Goal: Information Seeking & Learning: Find specific fact

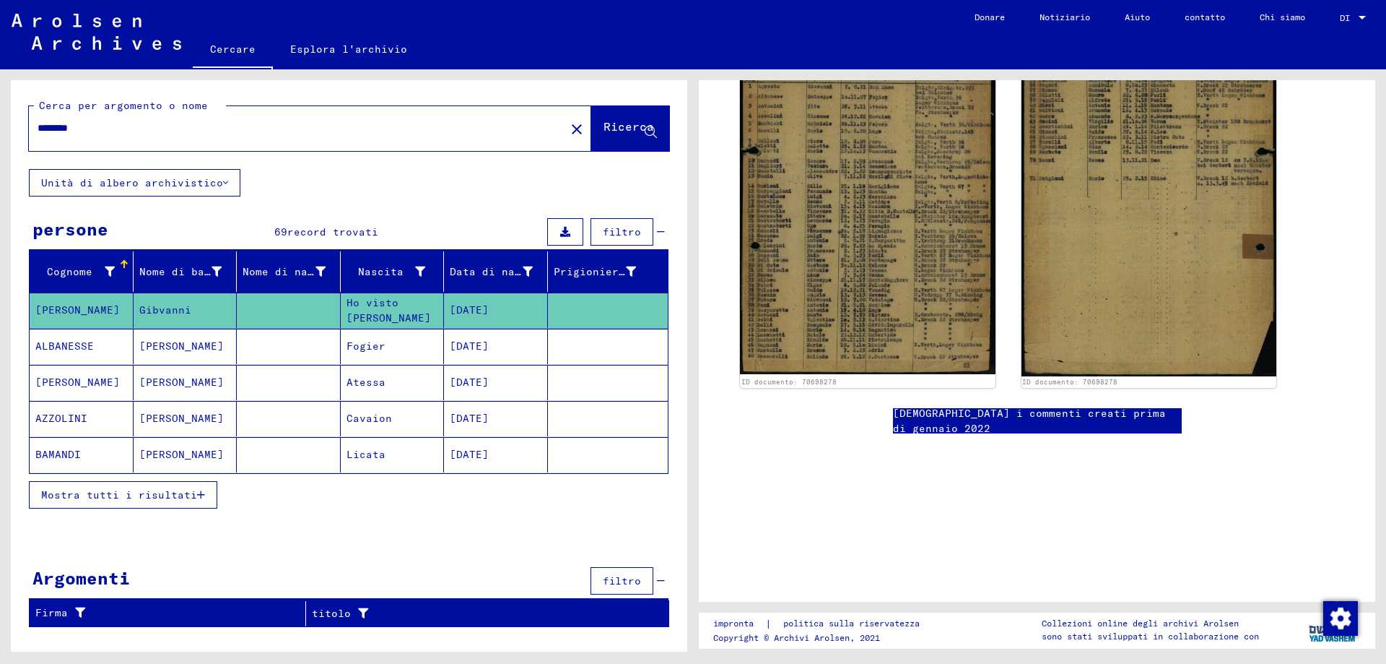
scroll to position [361, 0]
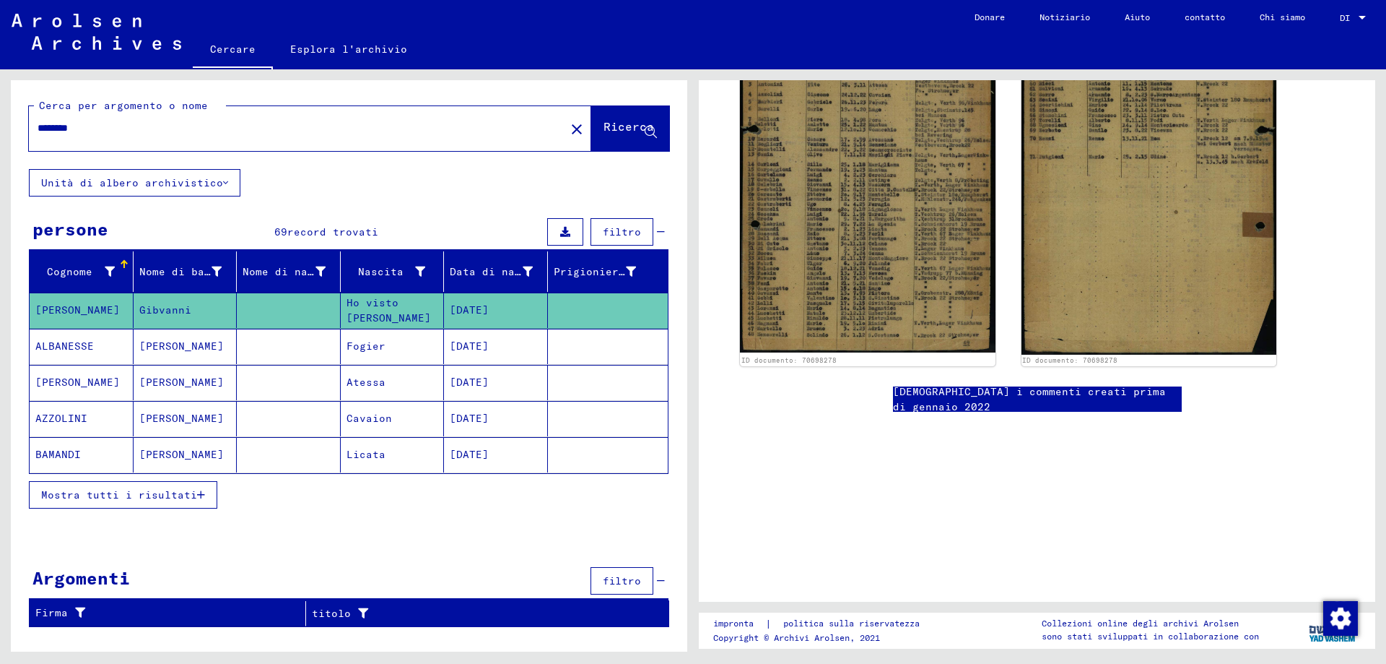
click at [1025, 388] on font "[DEMOGRAPHIC_DATA] i commenti creati prima di gennaio 2022" at bounding box center [1029, 399] width 273 height 28
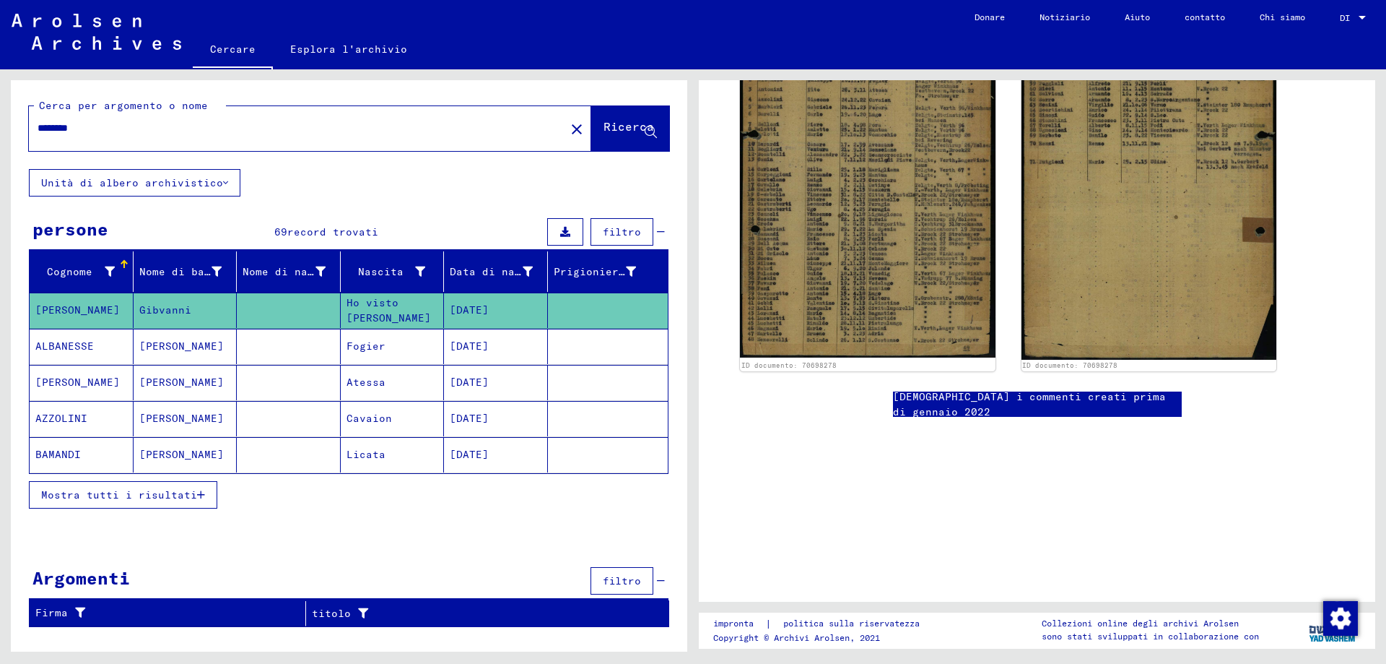
scroll to position [173, 0]
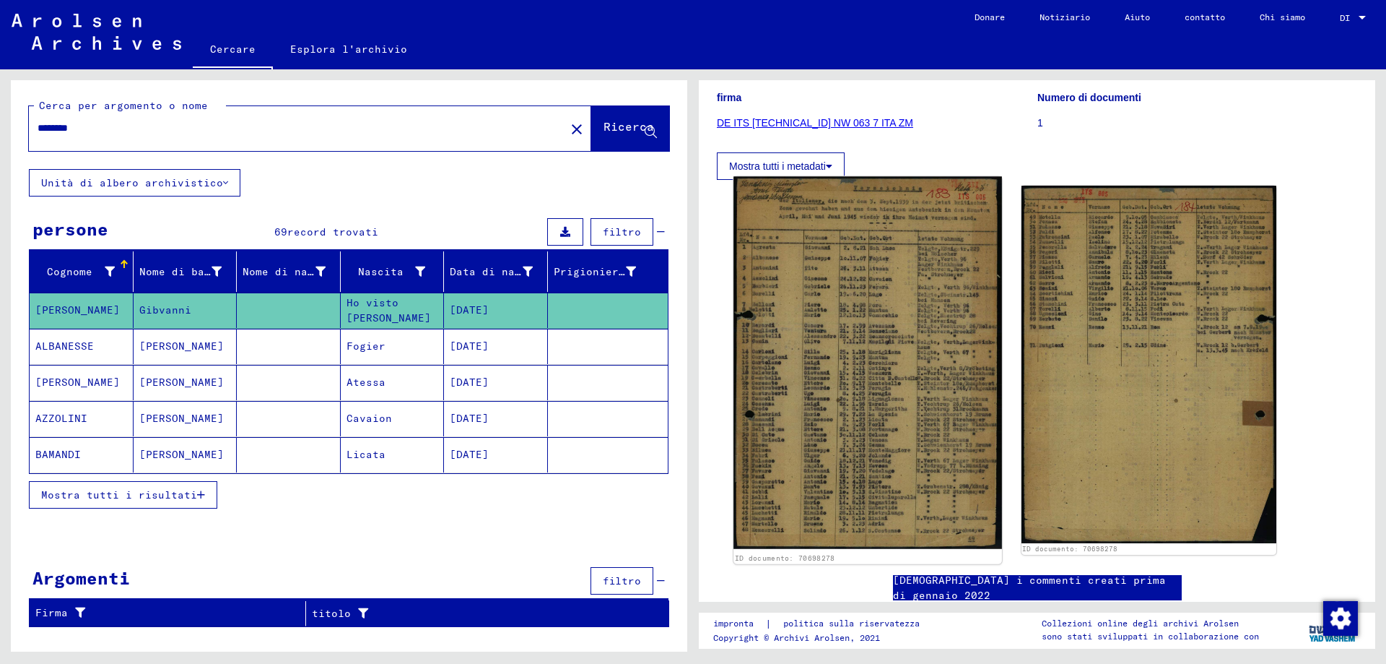
click at [871, 326] on img at bounding box center [868, 362] width 268 height 373
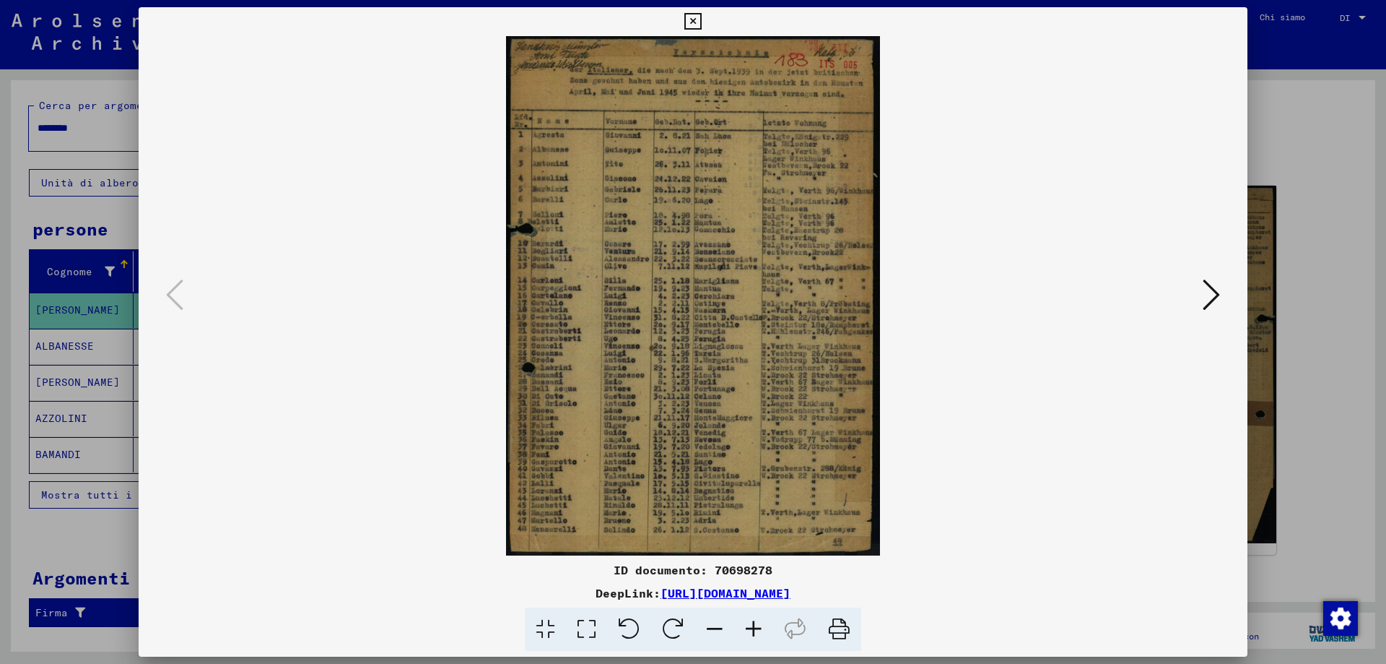
click at [1207, 289] on icon at bounding box center [1211, 294] width 17 height 35
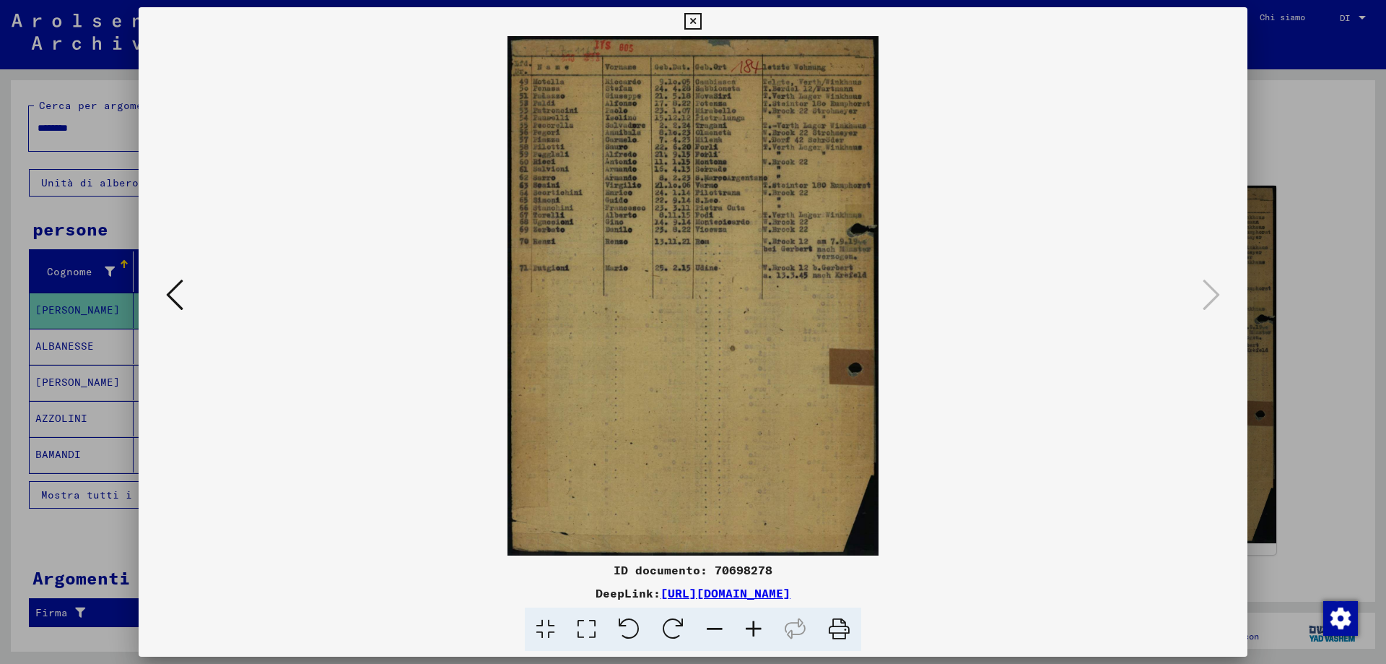
click at [686, 155] on img at bounding box center [693, 295] width 1011 height 519
click at [757, 637] on icon at bounding box center [753, 629] width 39 height 44
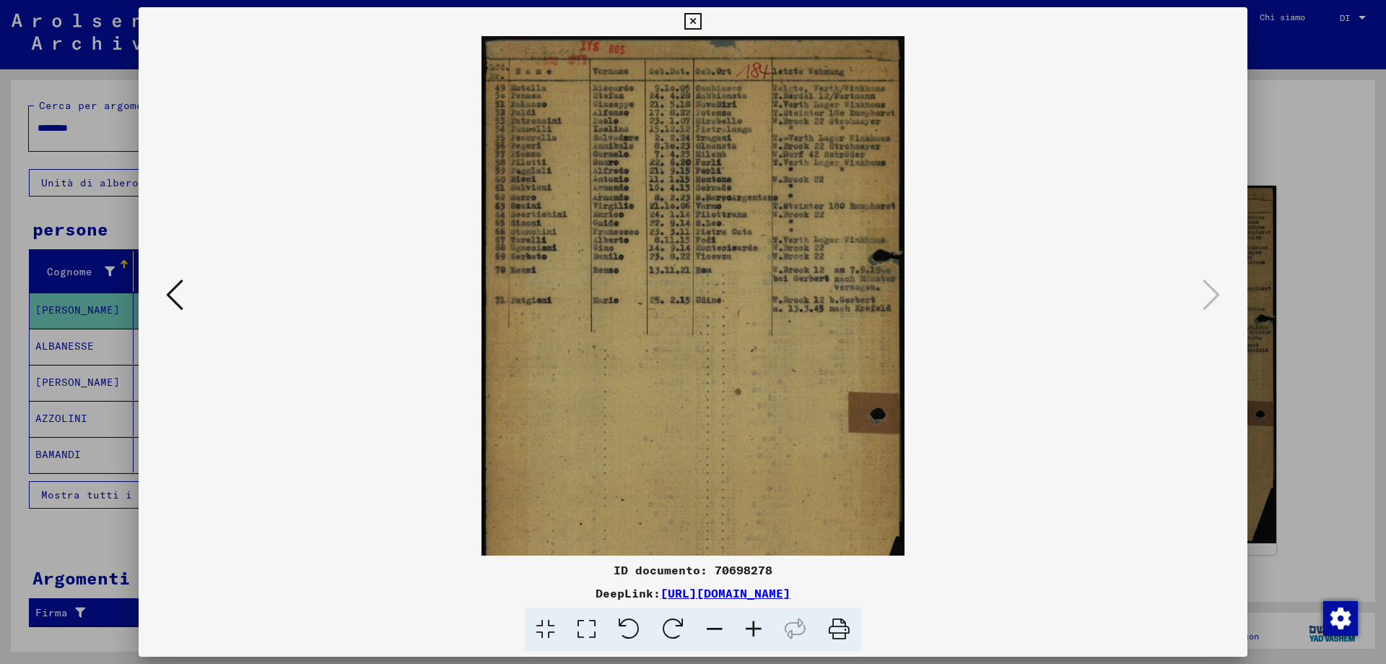
click at [757, 637] on icon at bounding box center [753, 629] width 39 height 44
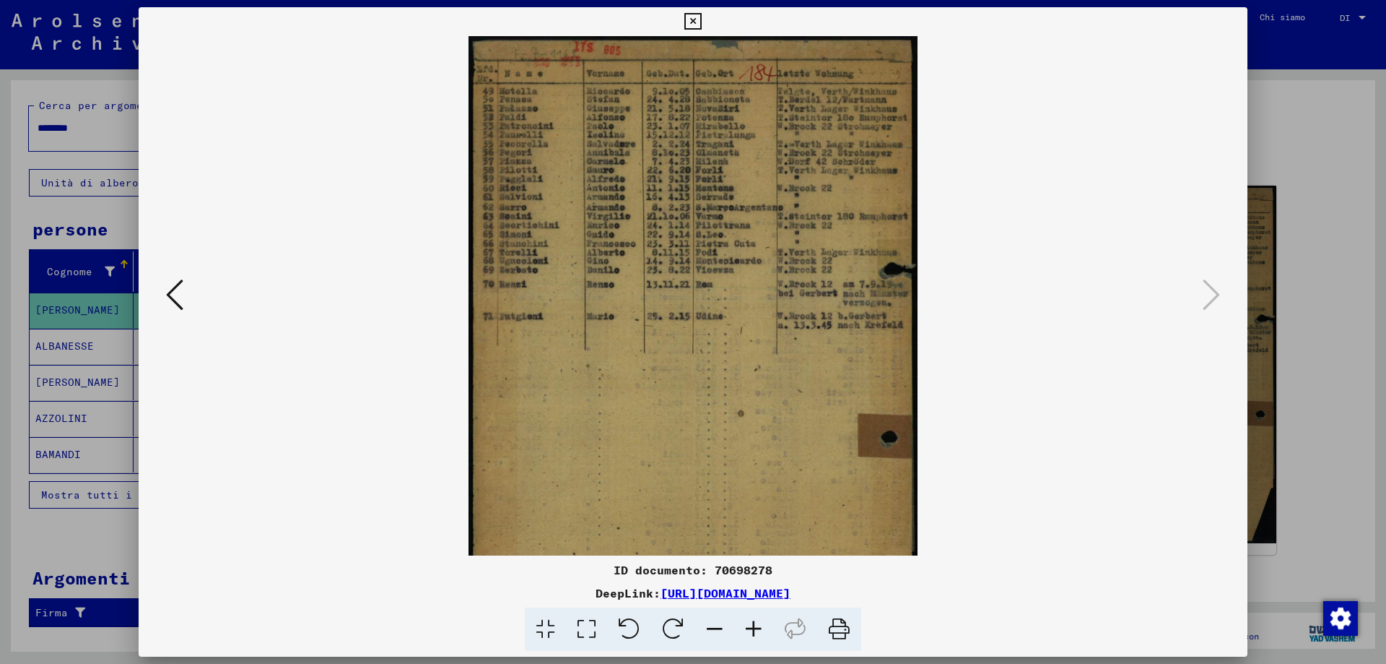
click at [757, 637] on icon at bounding box center [753, 629] width 39 height 44
click at [758, 637] on icon at bounding box center [753, 629] width 39 height 44
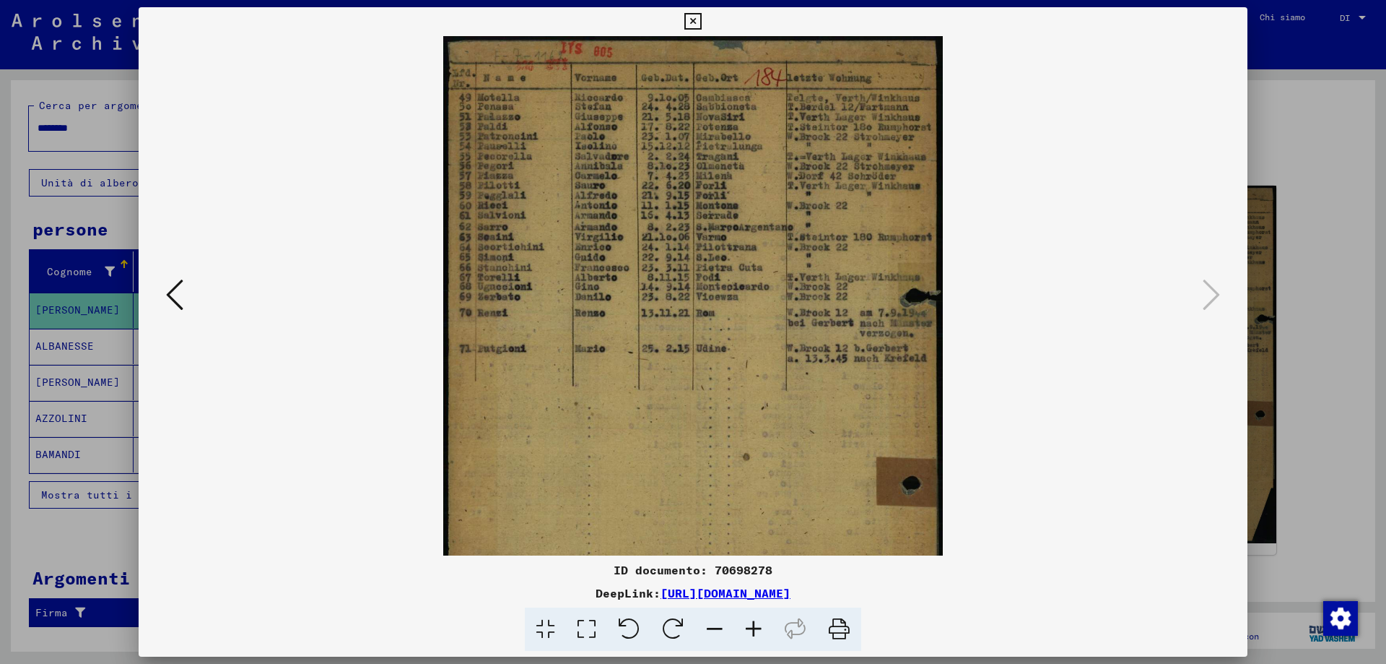
click at [758, 637] on icon at bounding box center [753, 629] width 39 height 44
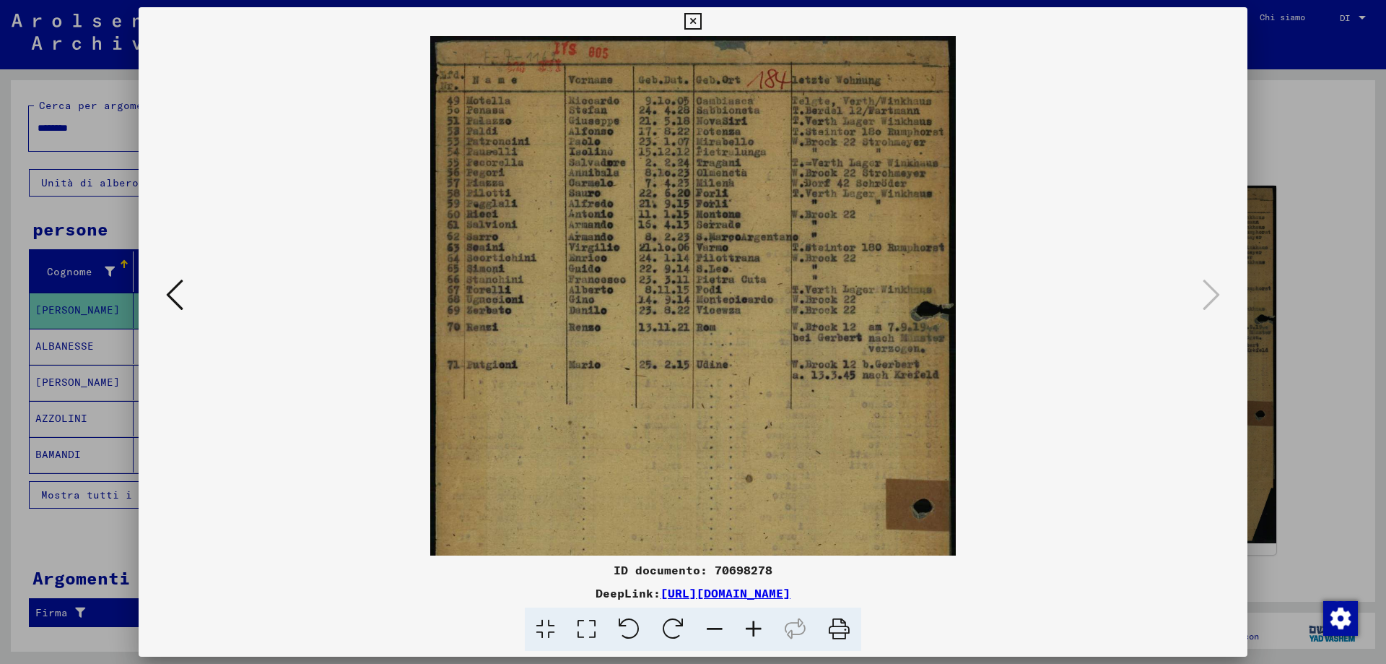
click at [758, 637] on icon at bounding box center [753, 629] width 39 height 44
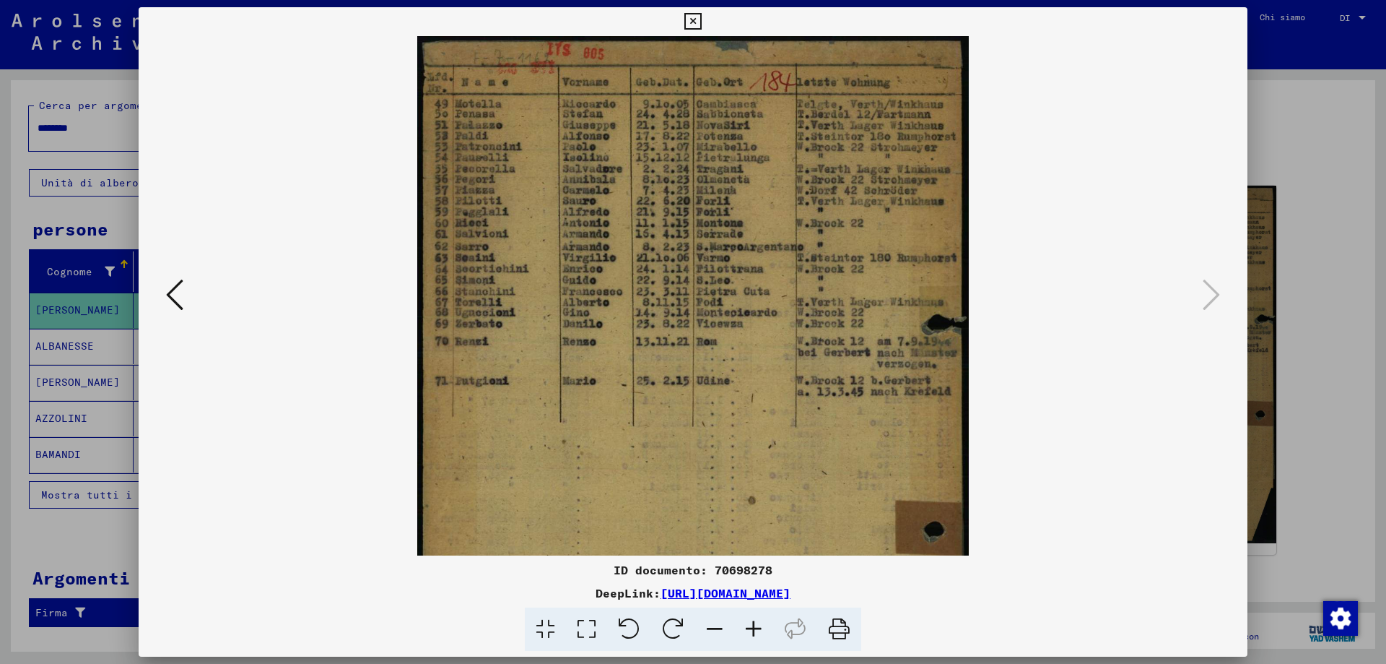
click at [758, 637] on icon at bounding box center [753, 629] width 39 height 44
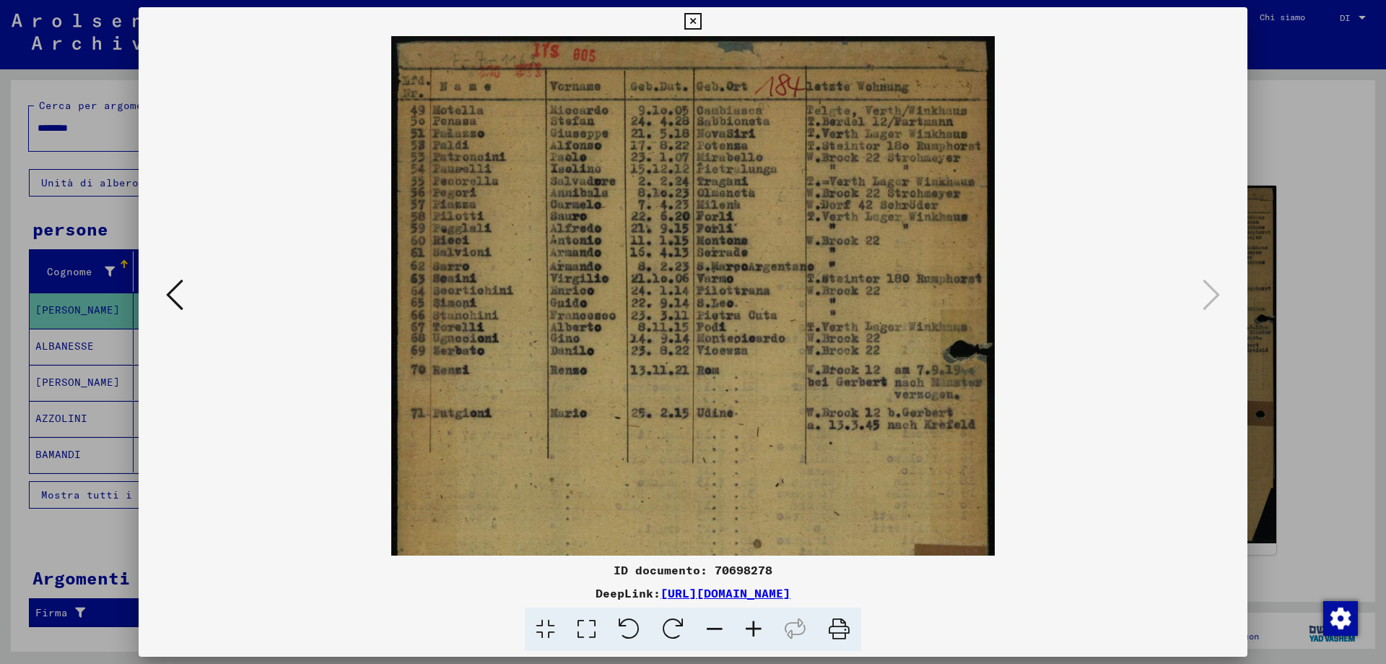
click at [758, 637] on icon at bounding box center [753, 629] width 39 height 44
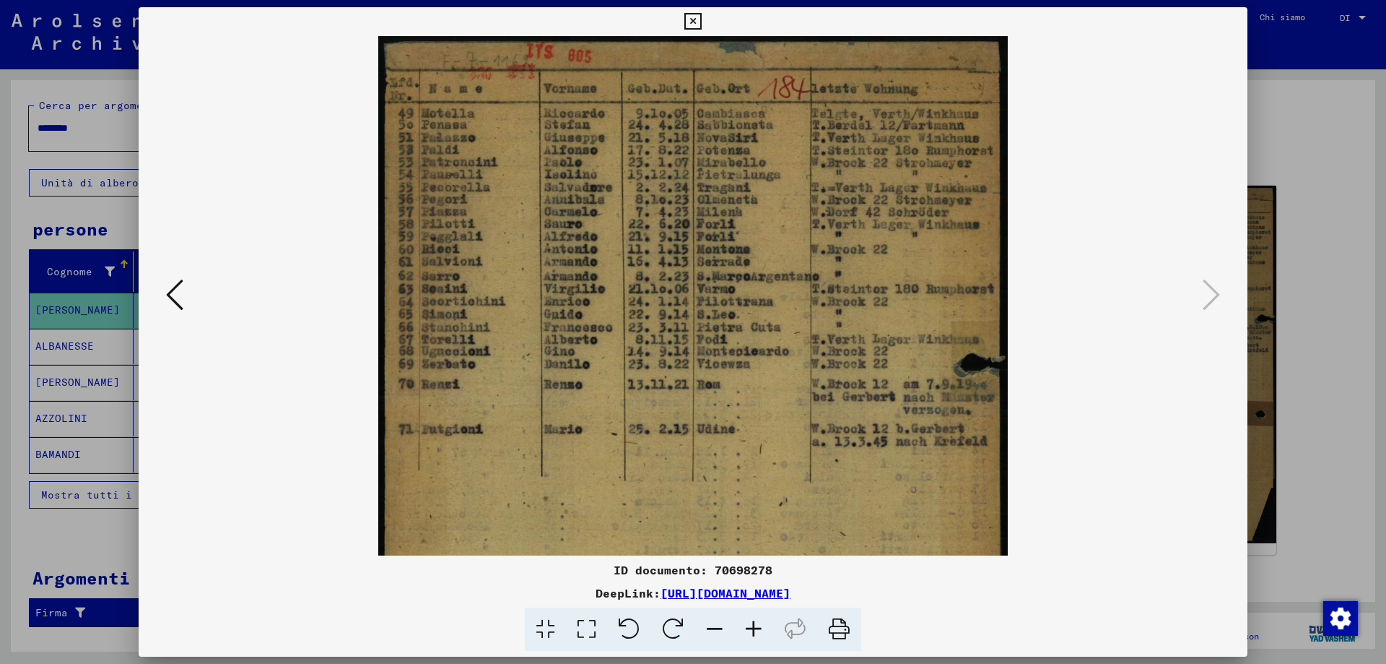
click at [758, 637] on icon at bounding box center [753, 629] width 39 height 44
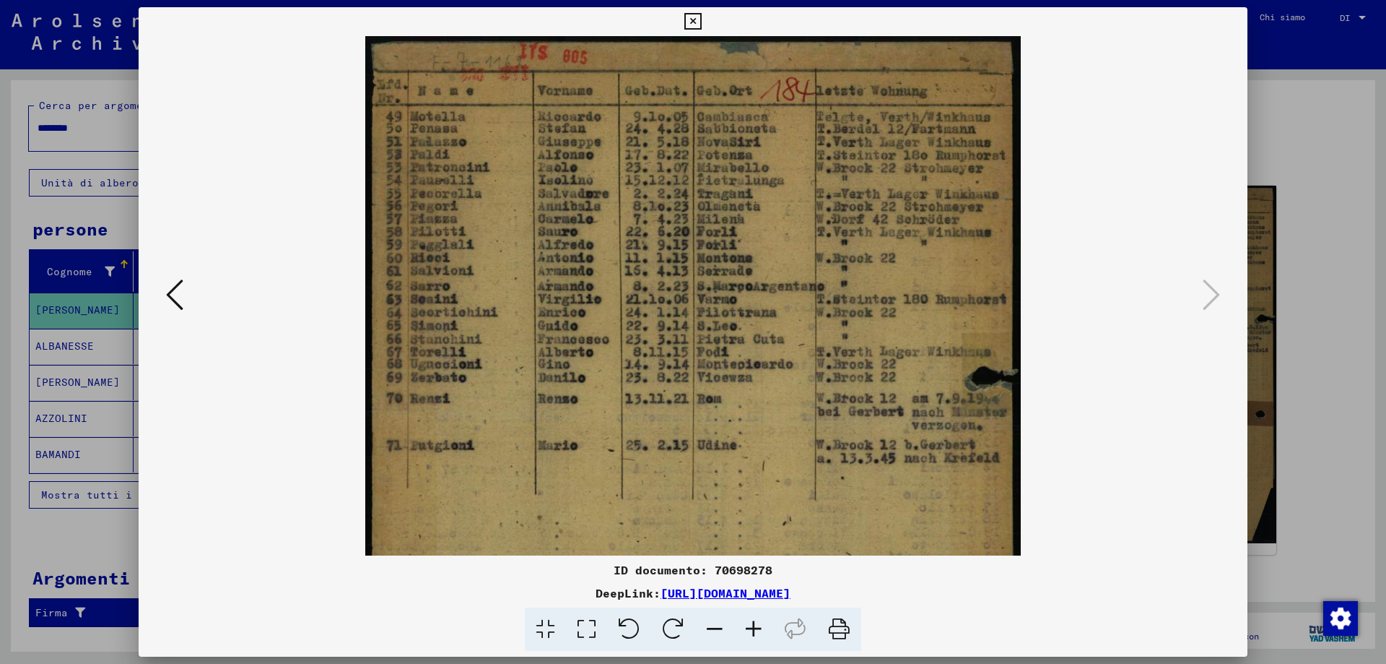
click at [758, 637] on icon at bounding box center [753, 629] width 39 height 44
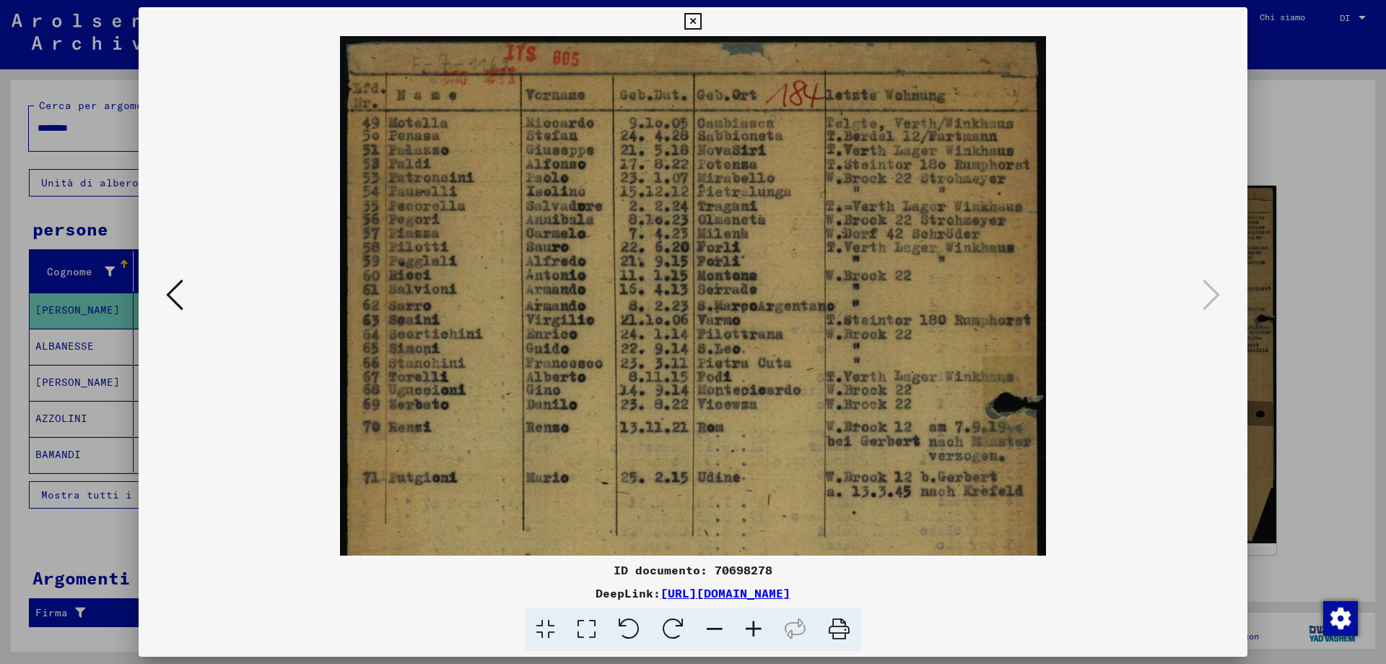
click at [758, 637] on icon at bounding box center [753, 629] width 39 height 44
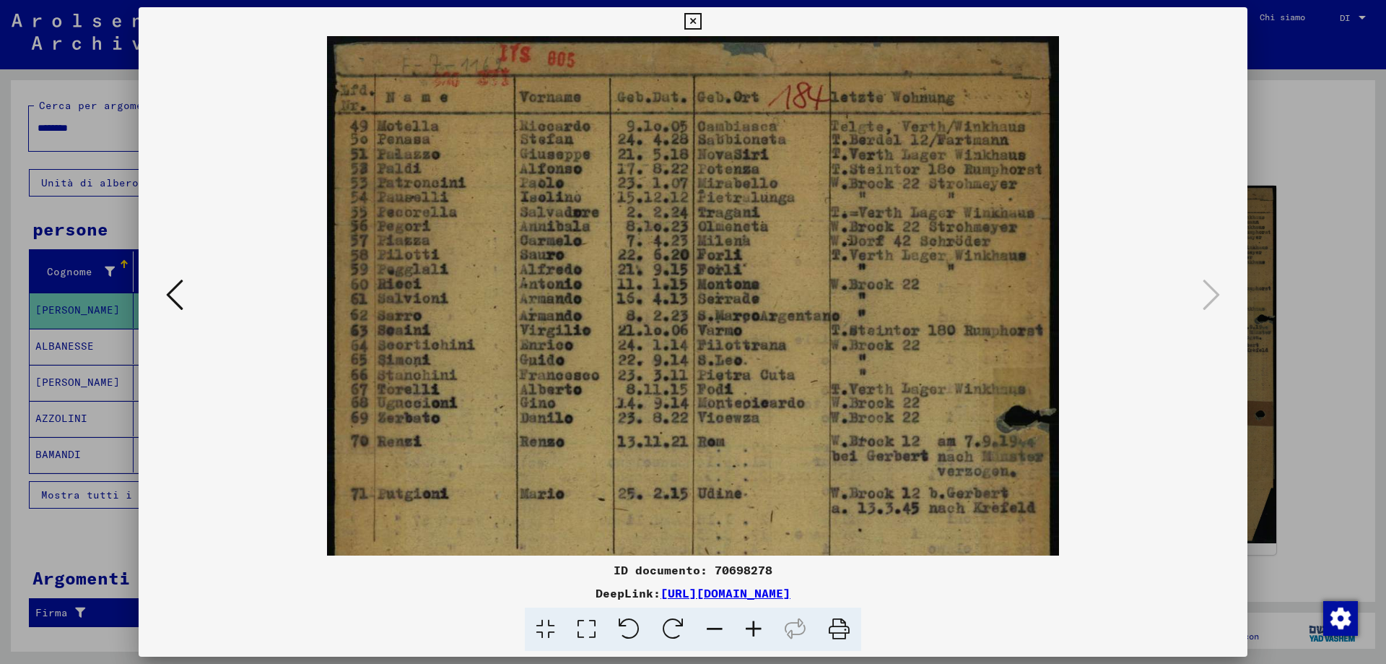
click at [758, 637] on icon at bounding box center [753, 629] width 39 height 44
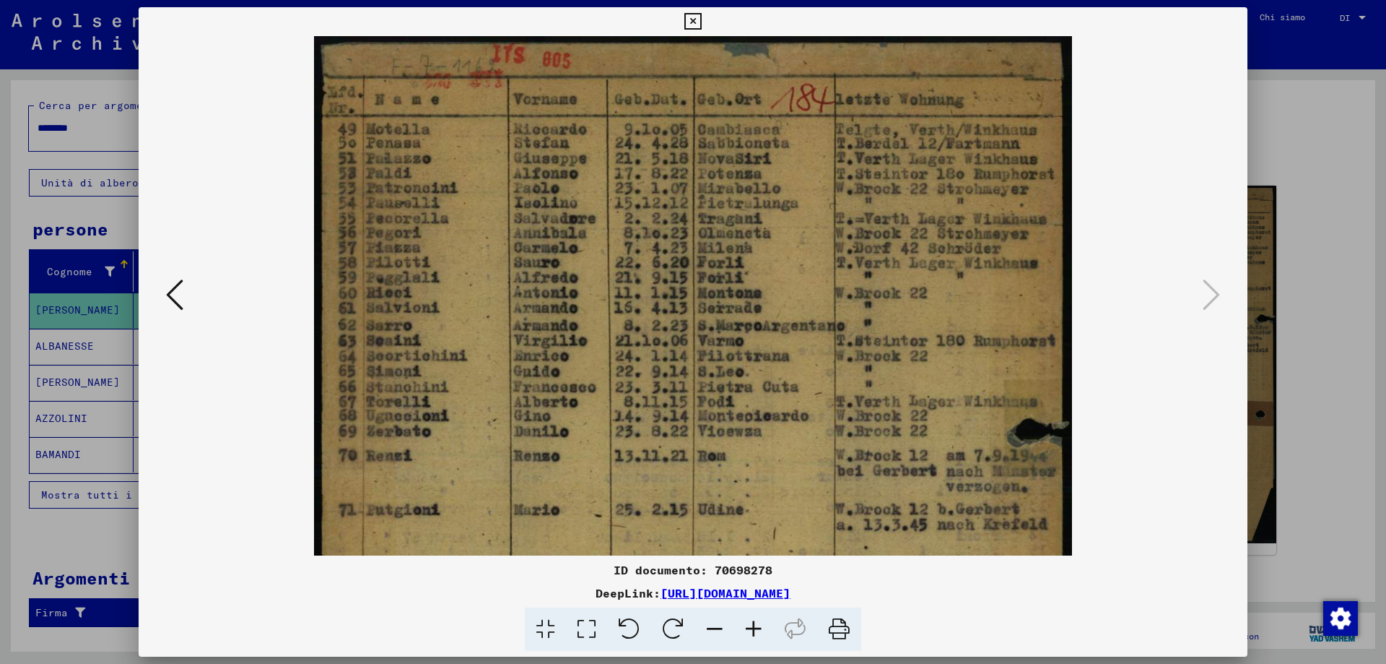
click at [175, 302] on icon at bounding box center [174, 294] width 17 height 35
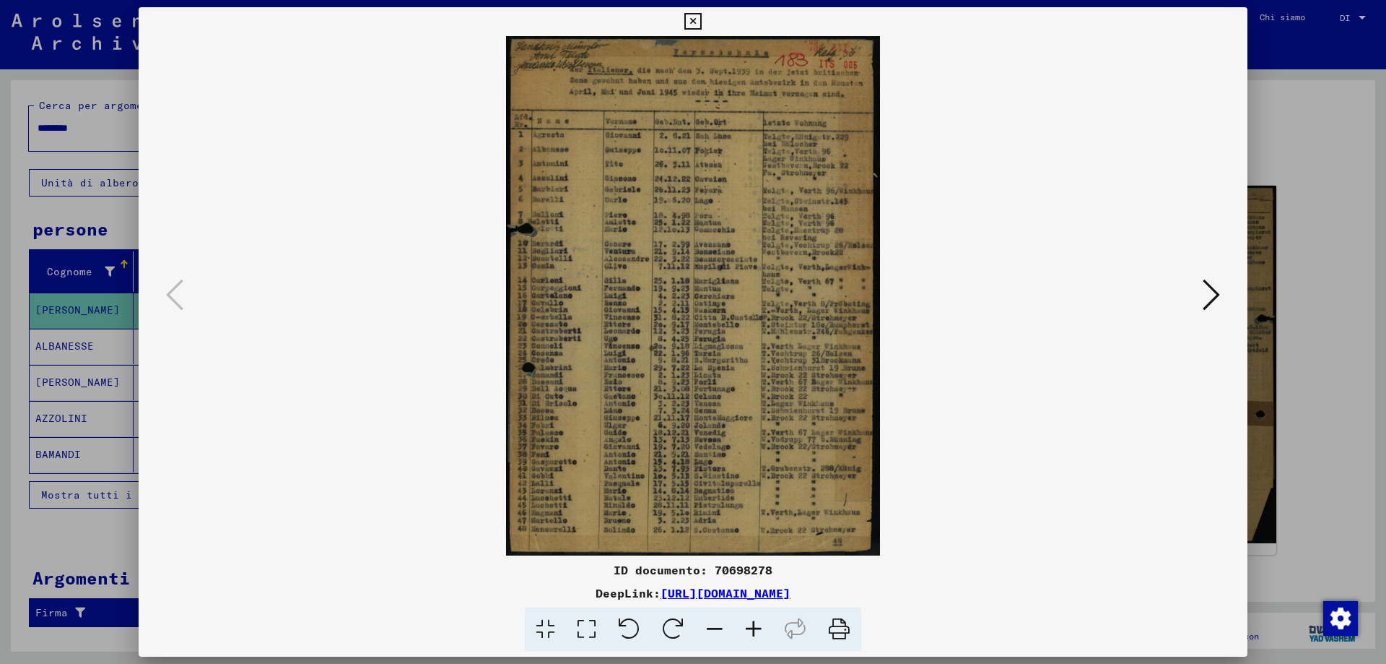
click at [753, 626] on icon at bounding box center [753, 629] width 39 height 44
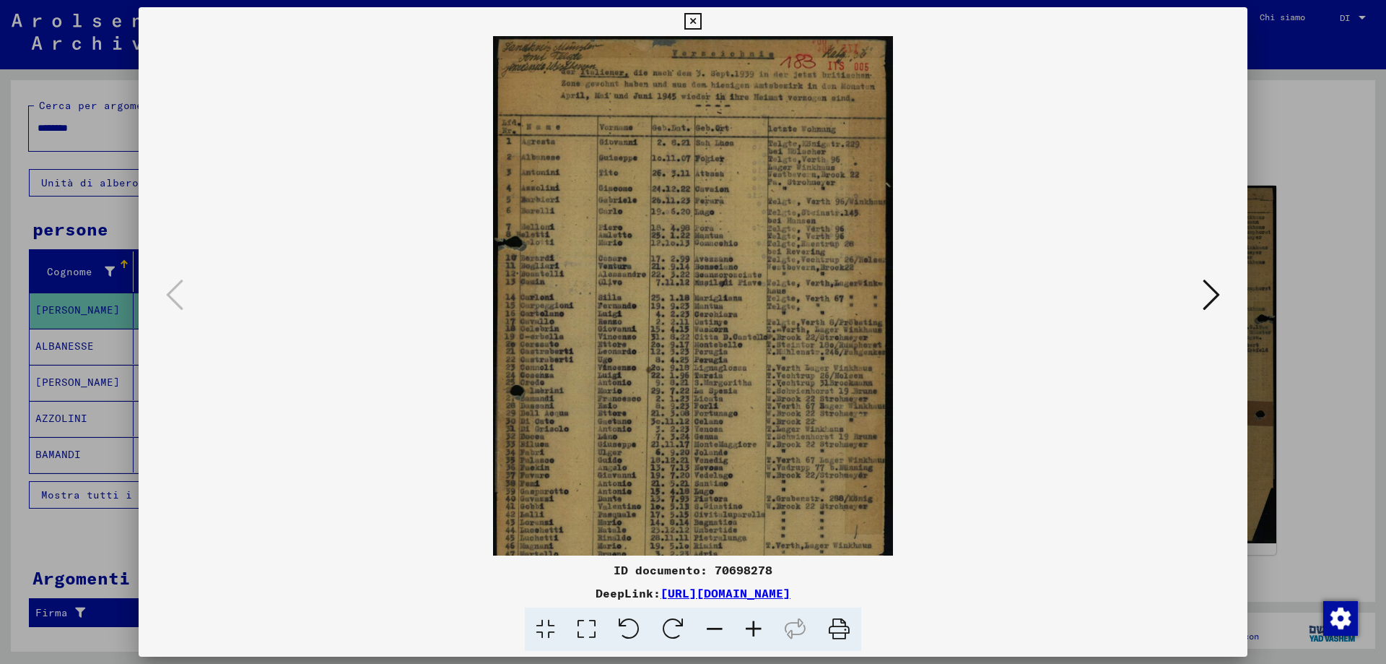
click at [753, 625] on icon at bounding box center [753, 629] width 39 height 44
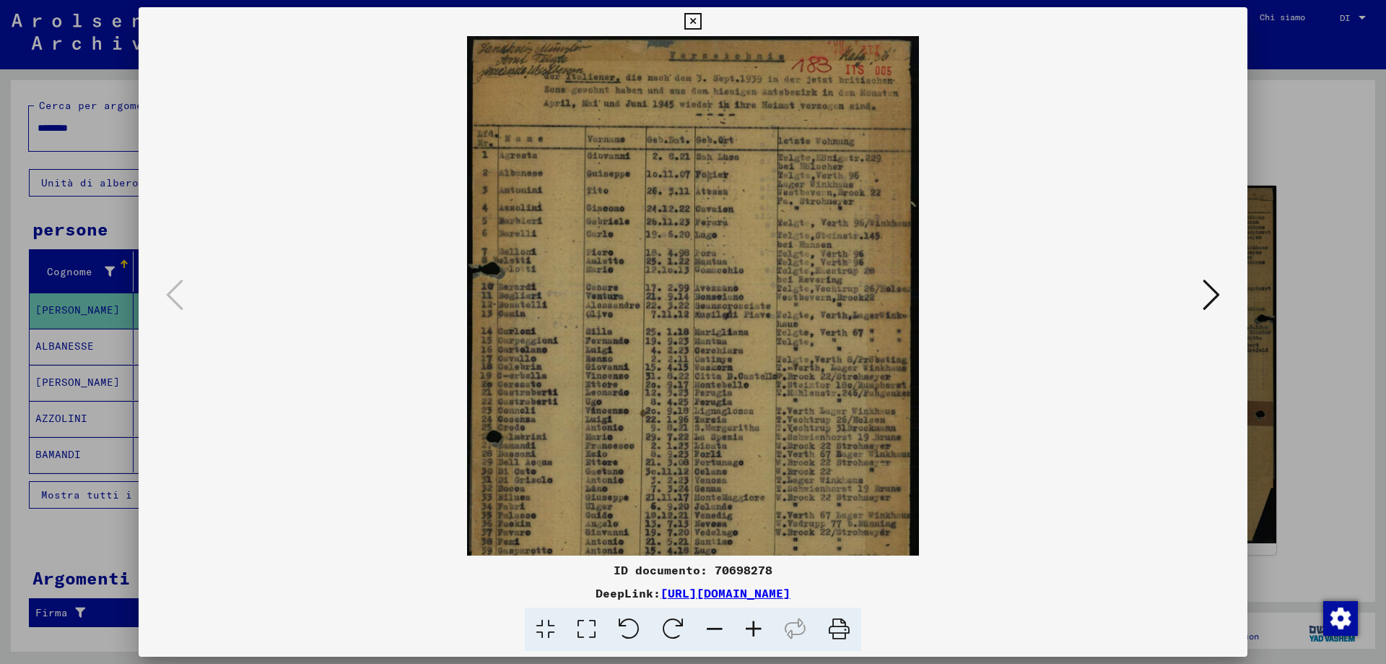
click at [753, 625] on icon at bounding box center [753, 629] width 39 height 44
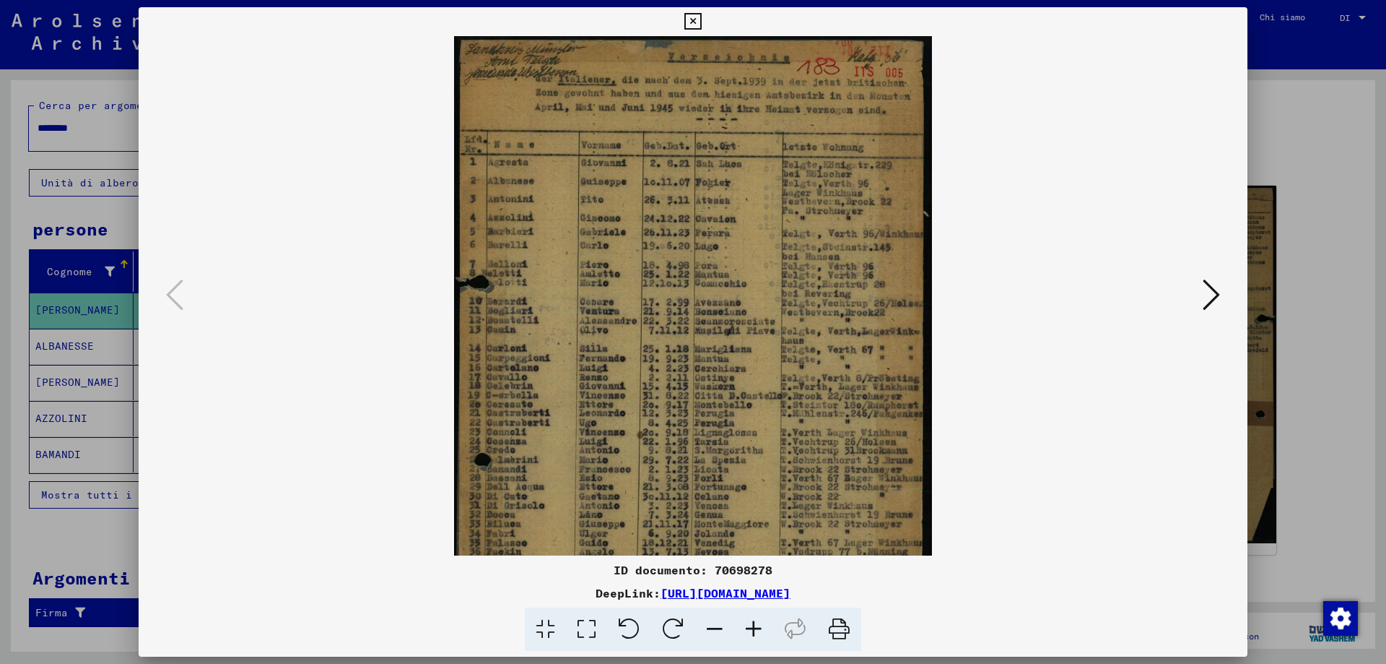
click at [753, 625] on icon at bounding box center [753, 629] width 39 height 44
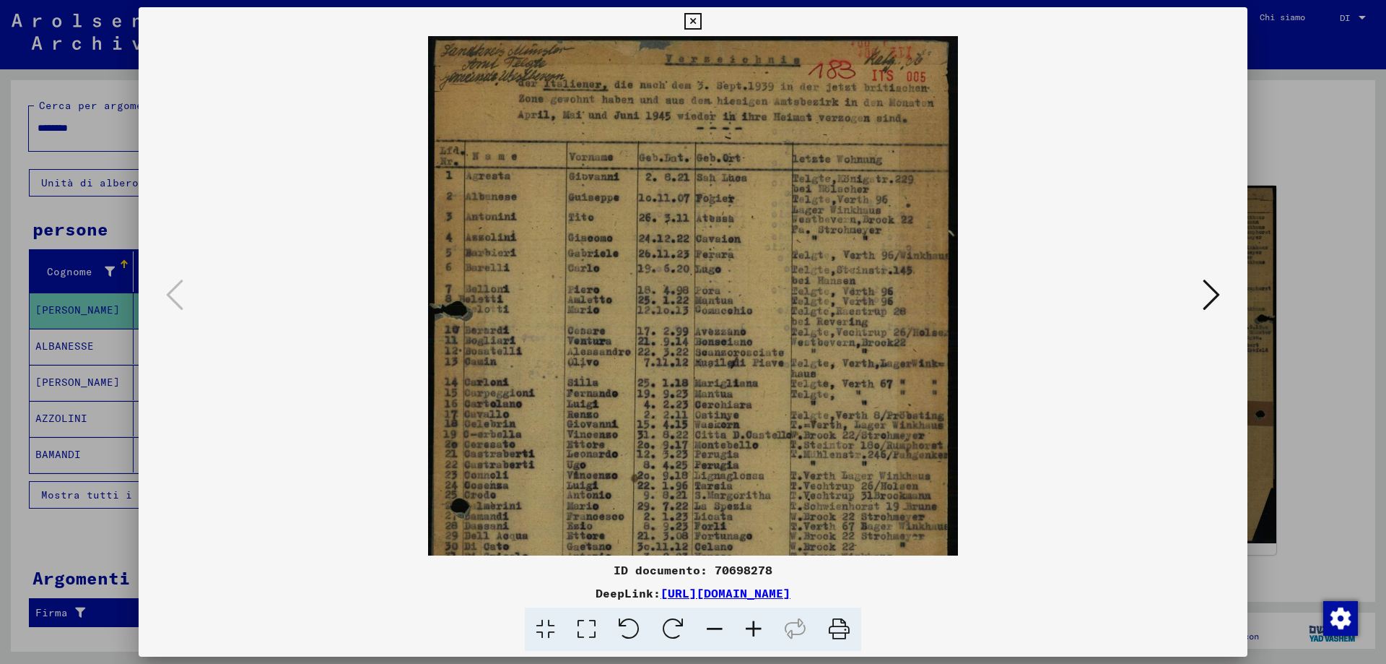
click at [753, 625] on icon at bounding box center [753, 629] width 39 height 44
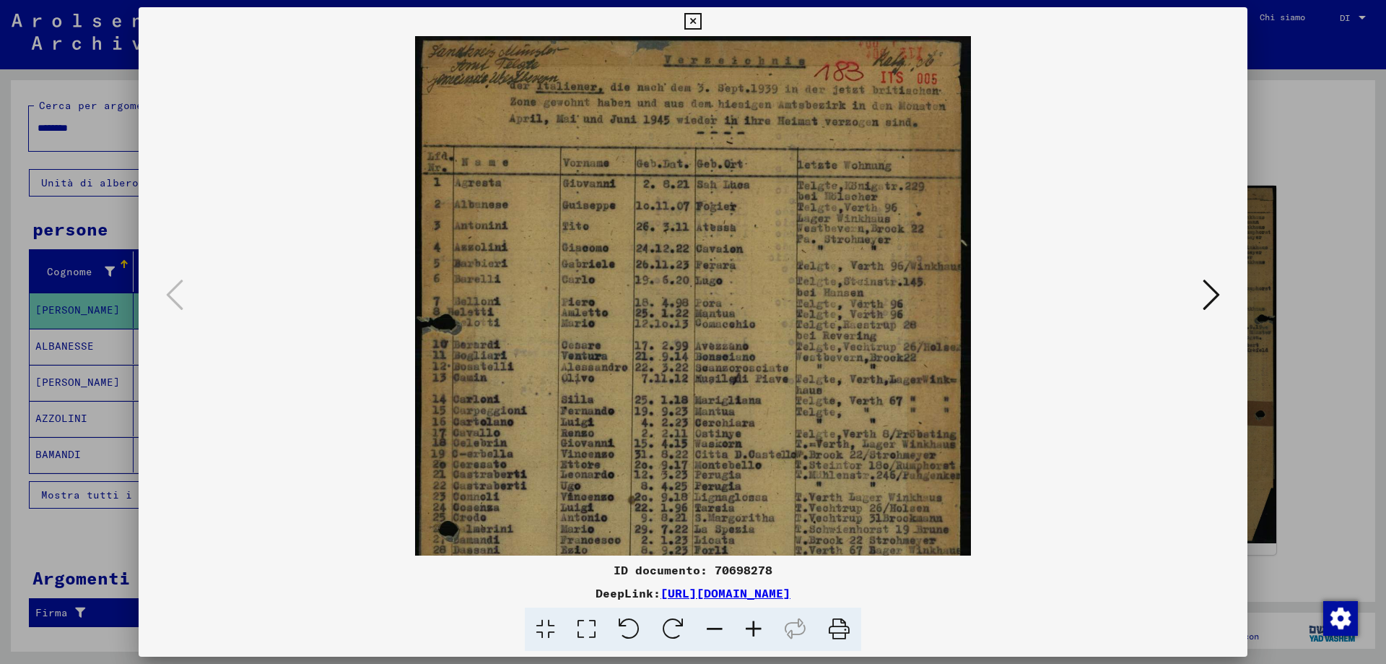
click at [753, 625] on icon at bounding box center [753, 629] width 39 height 44
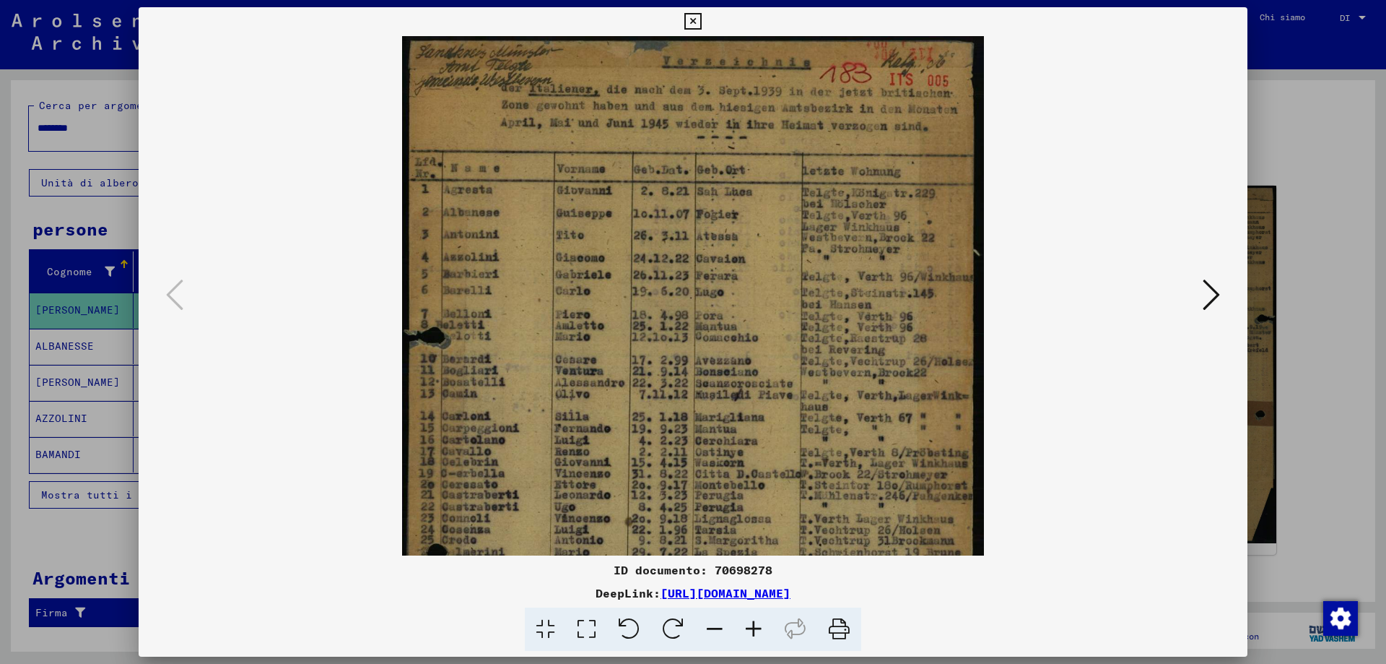
click at [753, 625] on icon at bounding box center [753, 629] width 39 height 44
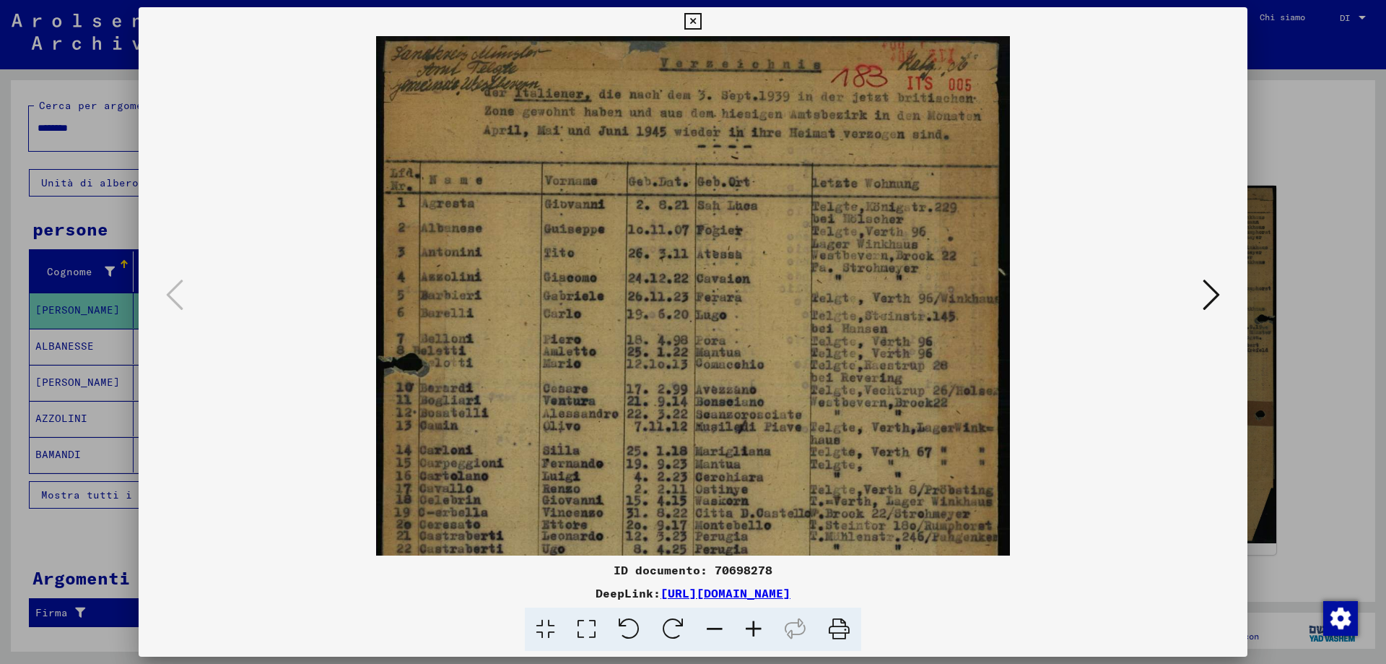
click at [753, 625] on icon at bounding box center [753, 629] width 39 height 44
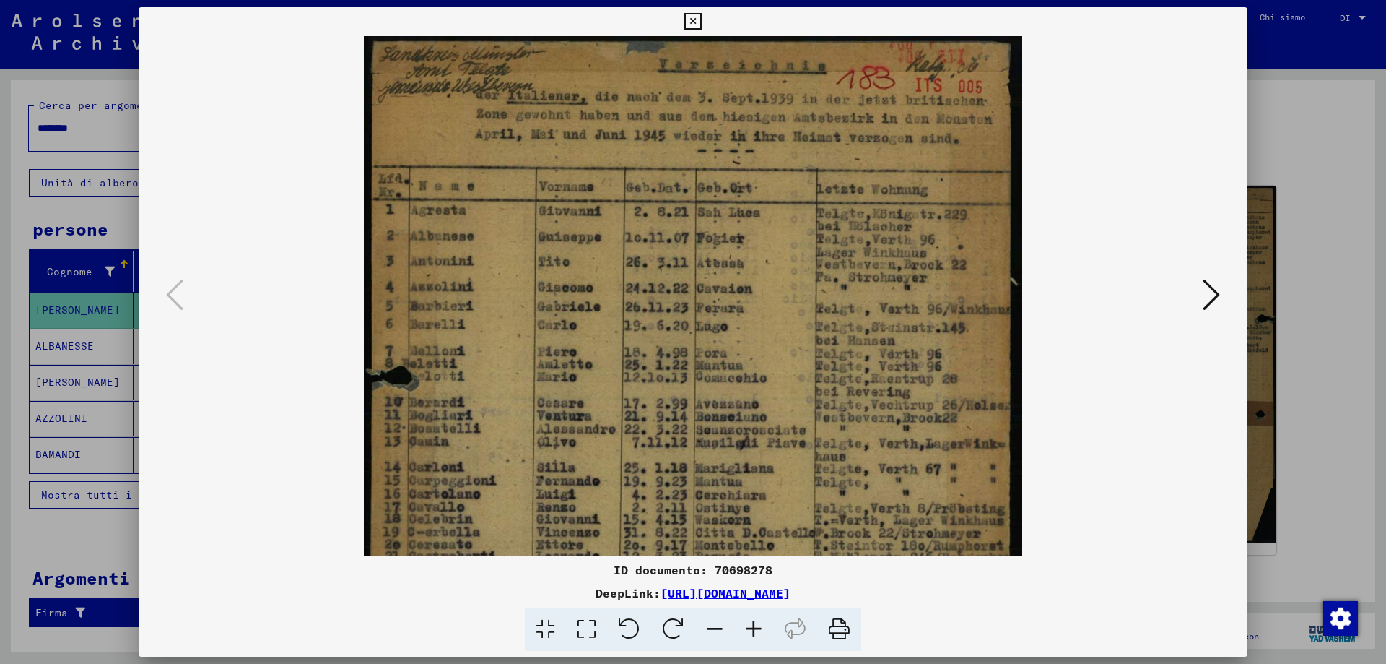
click at [753, 625] on icon at bounding box center [753, 629] width 39 height 44
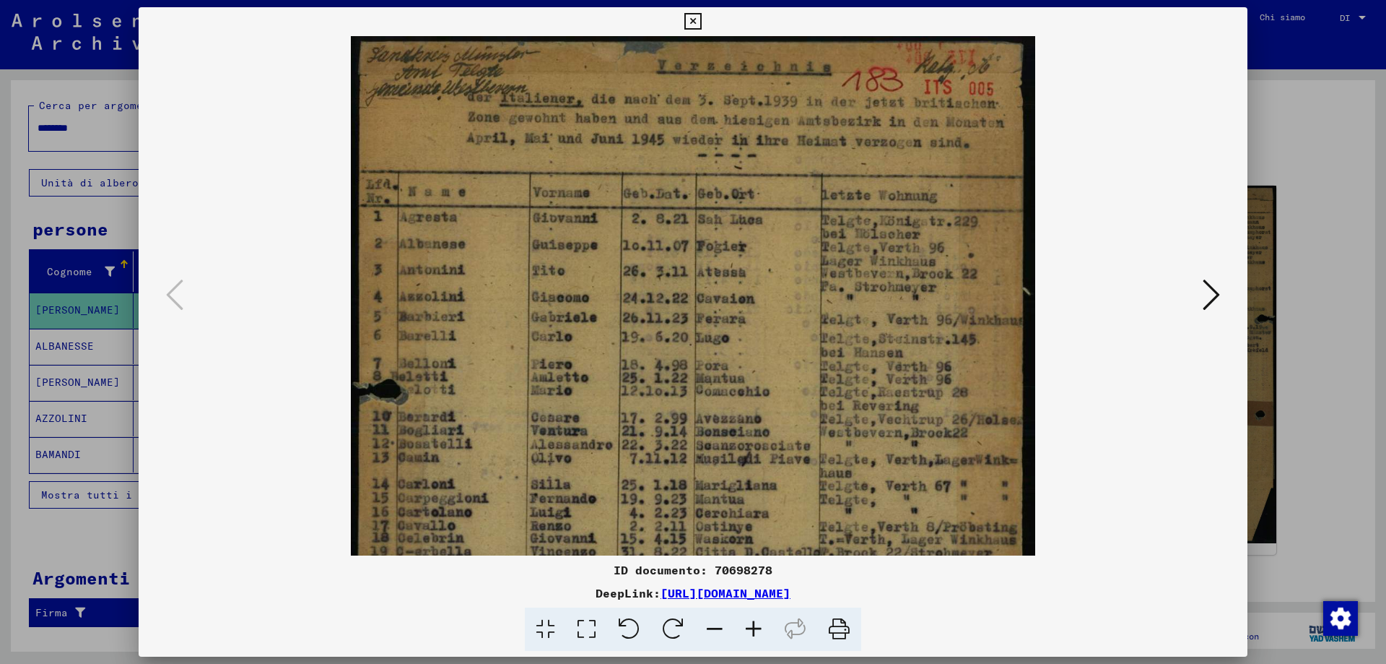
click at [692, 15] on icon at bounding box center [693, 21] width 17 height 17
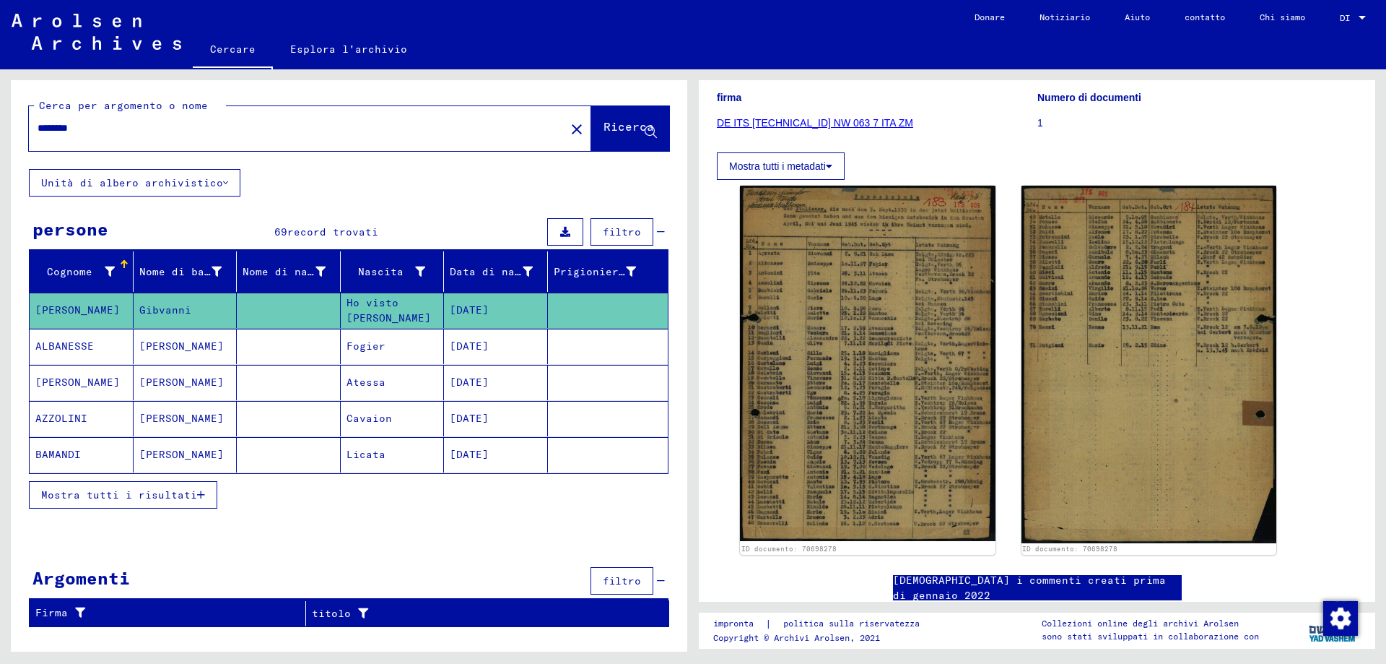
click at [58, 126] on input "********" at bounding box center [297, 128] width 519 height 15
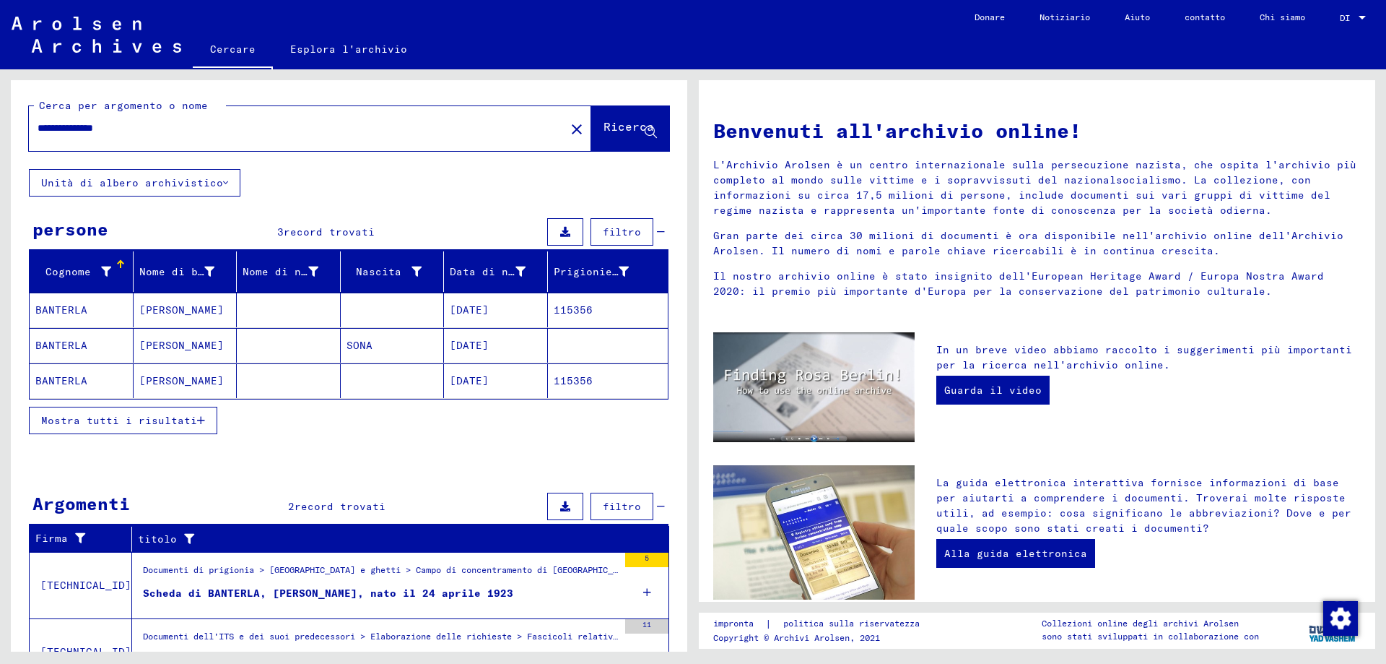
click at [95, 418] on font "Mostra tutti i risultati" at bounding box center [119, 420] width 156 height 13
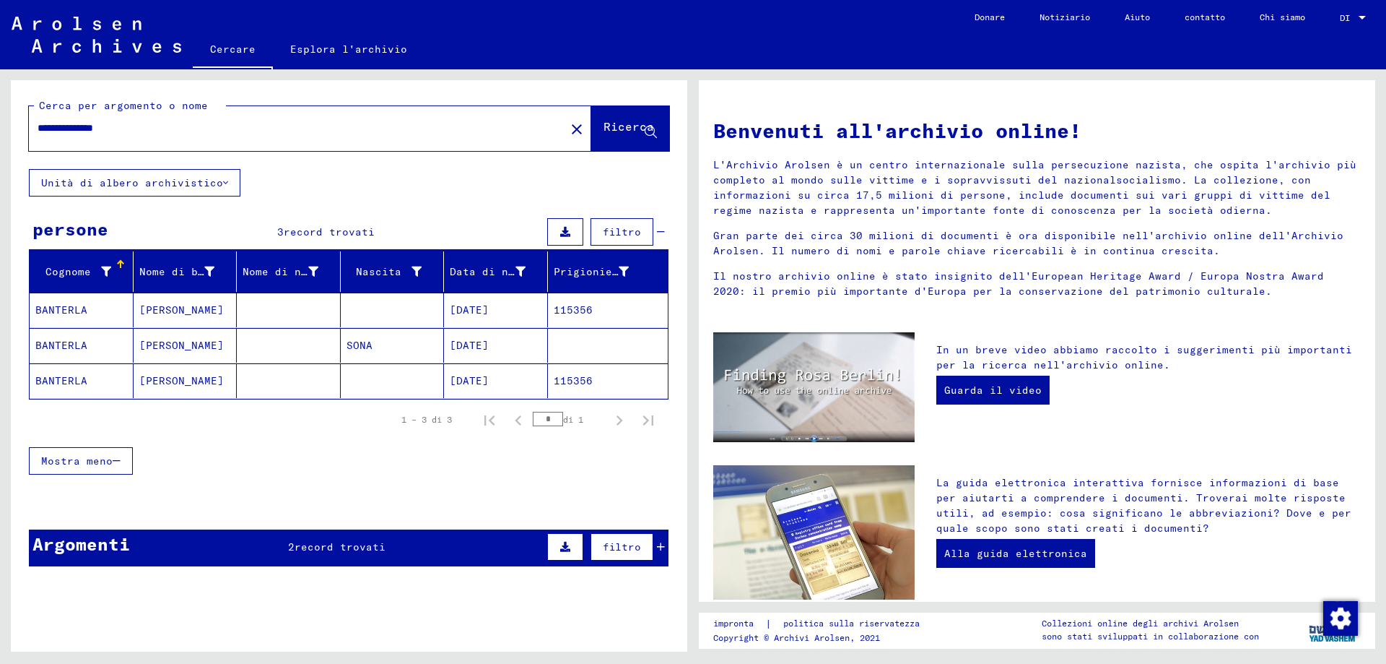
click at [53, 309] on font "BANTERLA" at bounding box center [61, 309] width 52 height 13
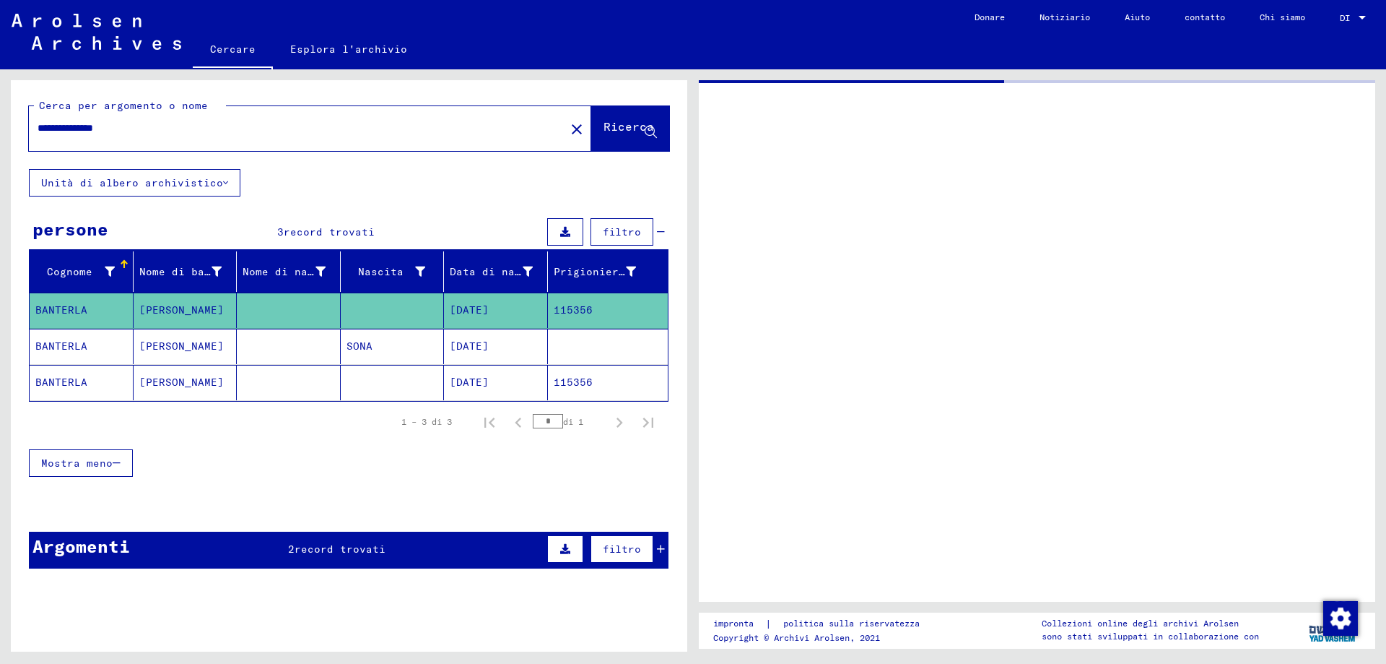
click at [56, 342] on font "BANTERLA" at bounding box center [61, 345] width 52 height 13
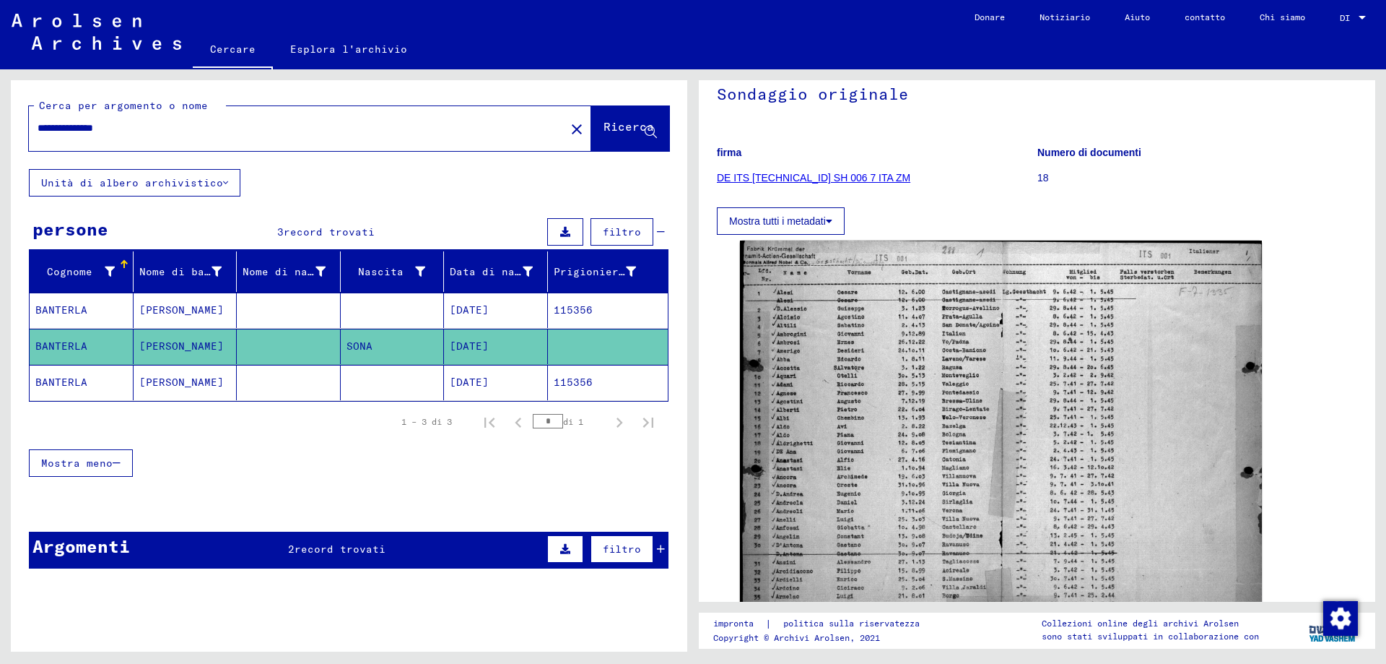
scroll to position [144, 0]
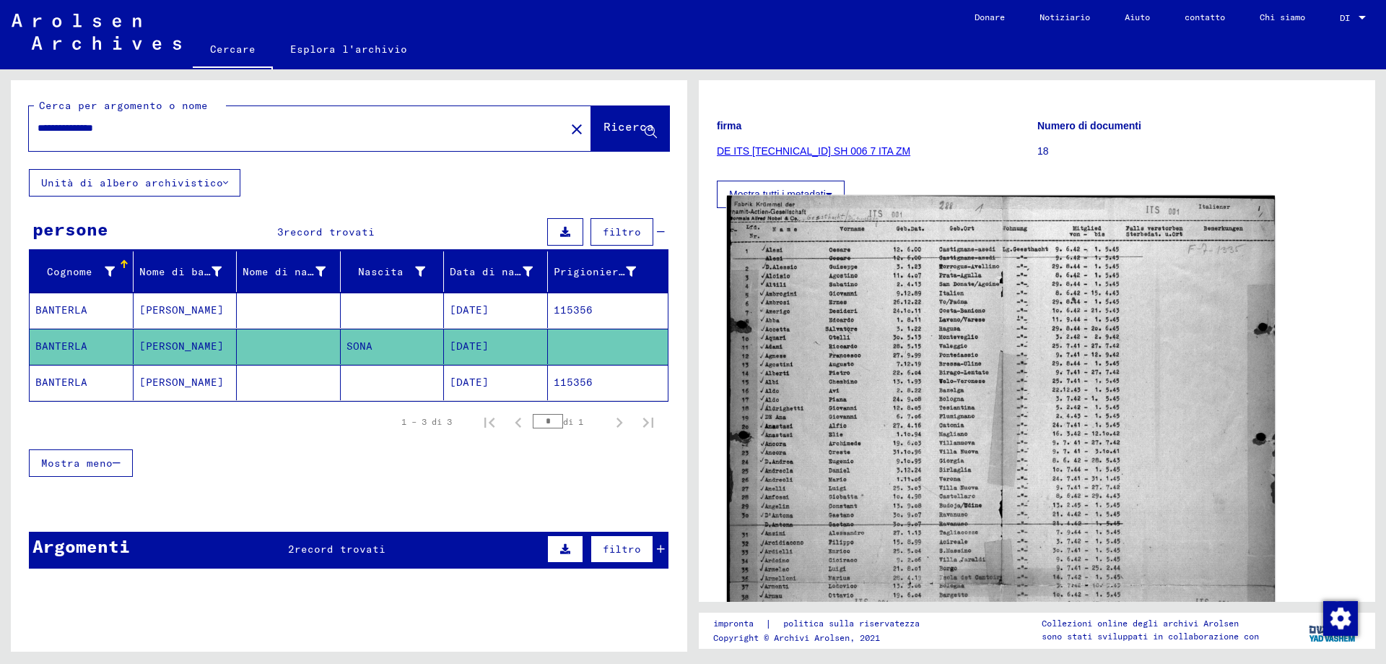
click at [882, 313] on img at bounding box center [1001, 574] width 548 height 757
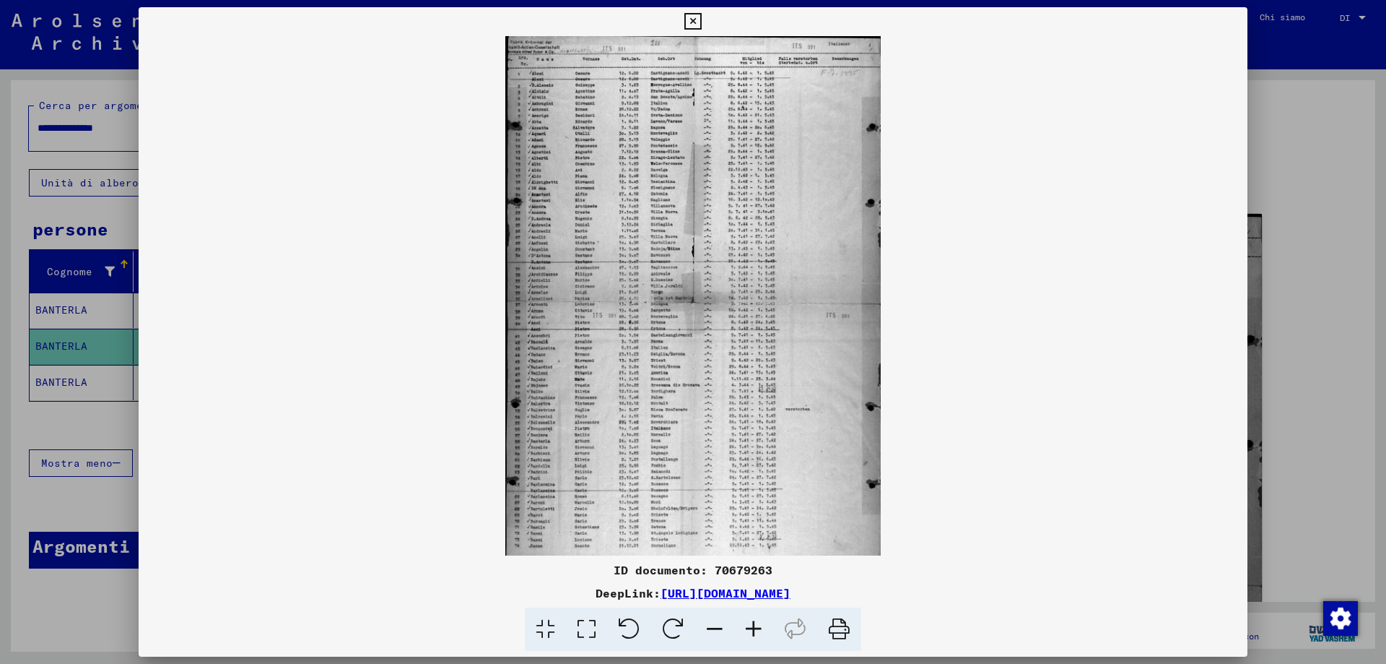
click at [751, 631] on icon at bounding box center [753, 629] width 39 height 44
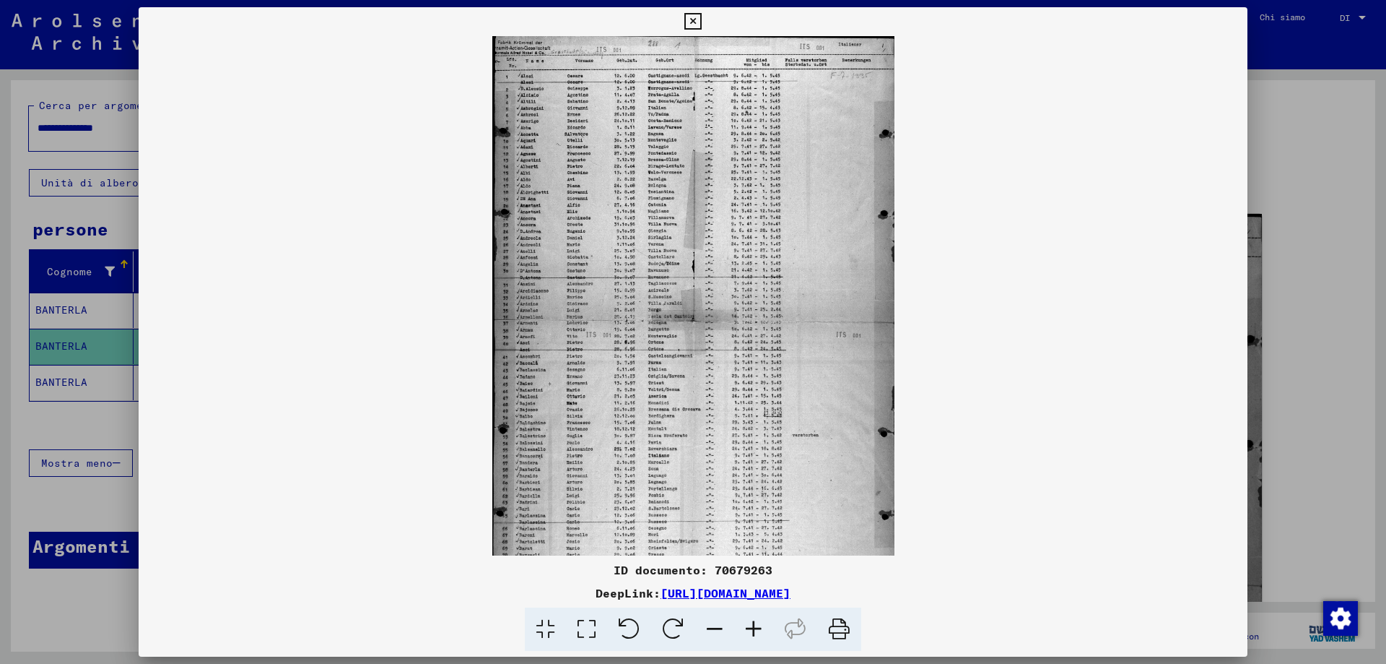
click at [751, 631] on icon at bounding box center [753, 629] width 39 height 44
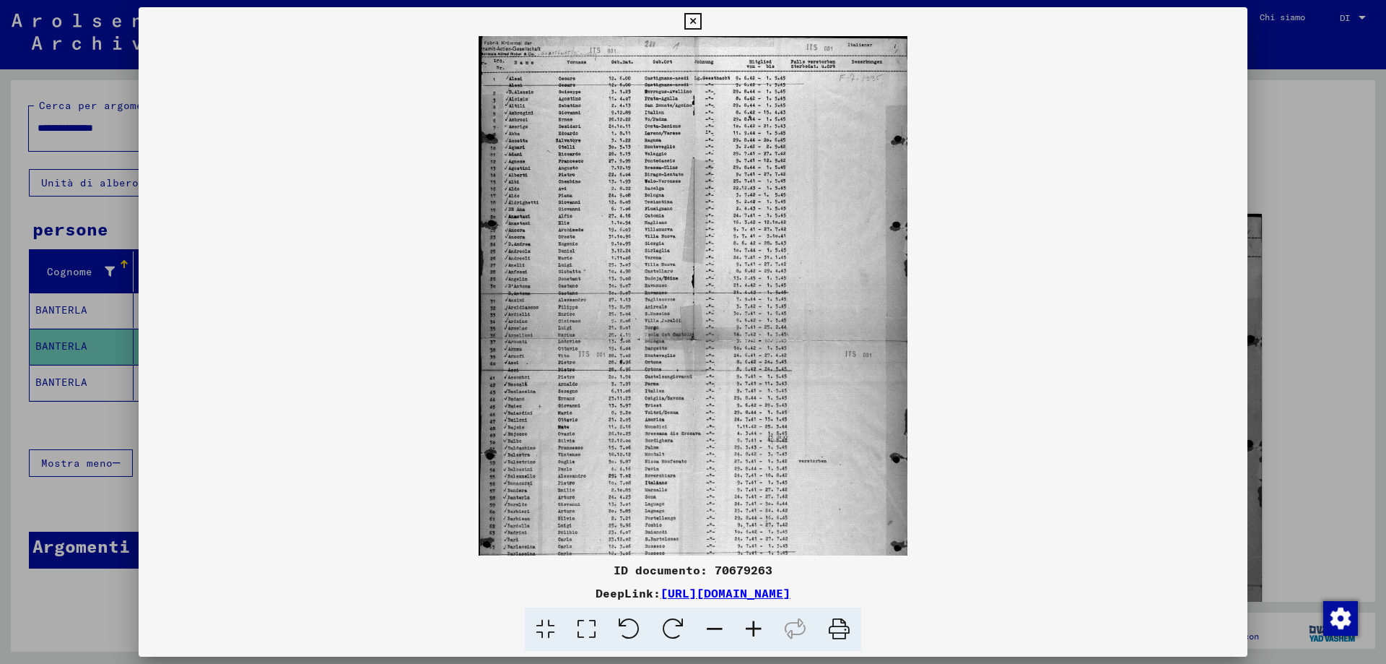
click at [751, 631] on icon at bounding box center [753, 629] width 39 height 44
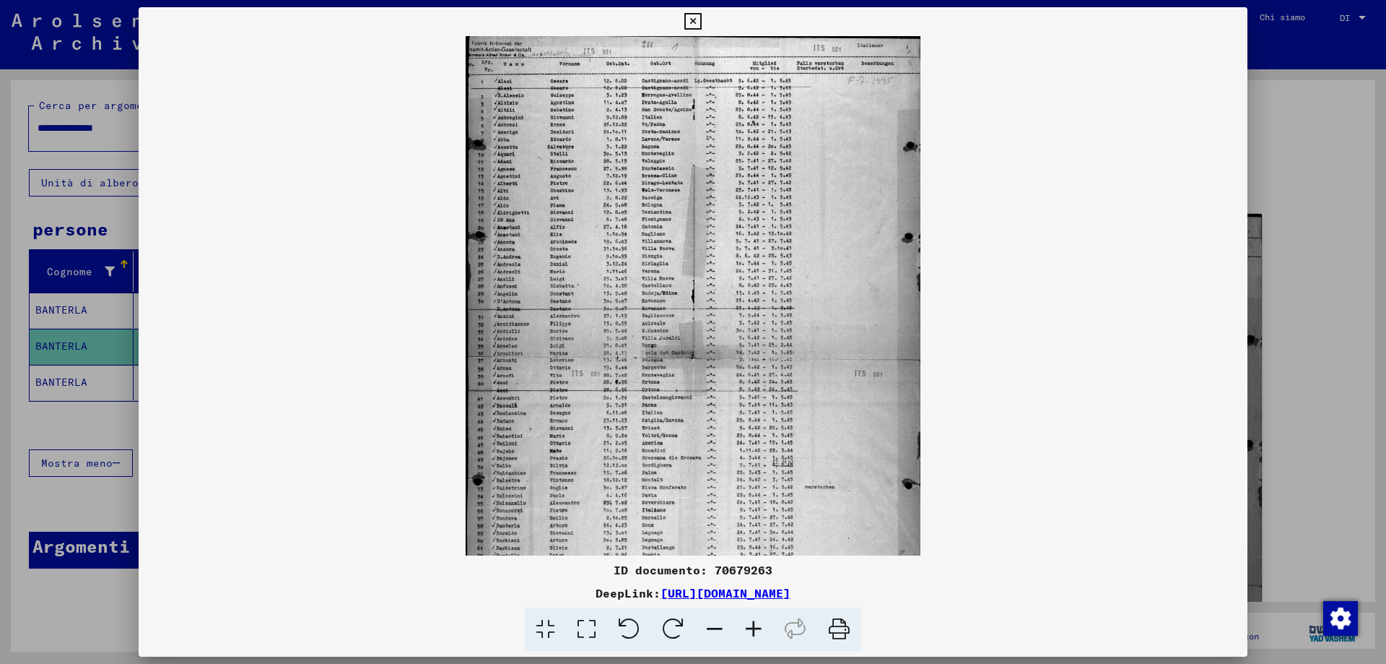
click at [751, 631] on icon at bounding box center [753, 629] width 39 height 44
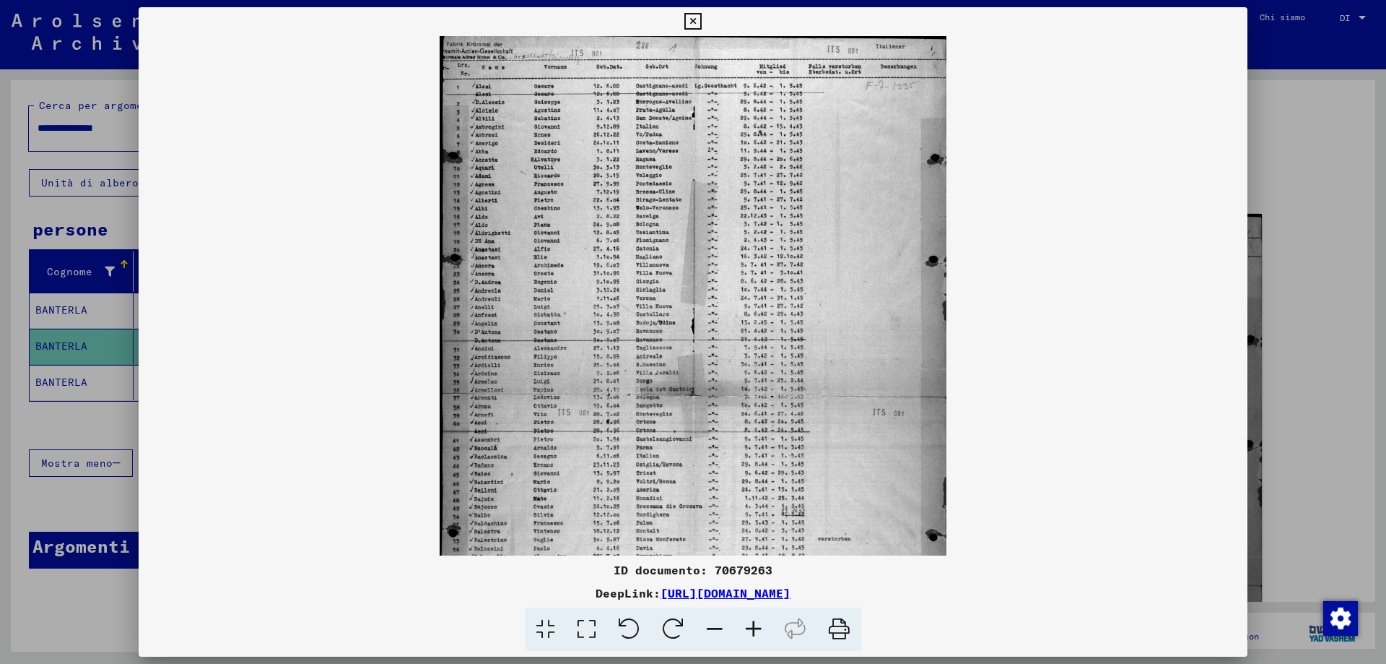
click at [751, 631] on icon at bounding box center [753, 629] width 39 height 44
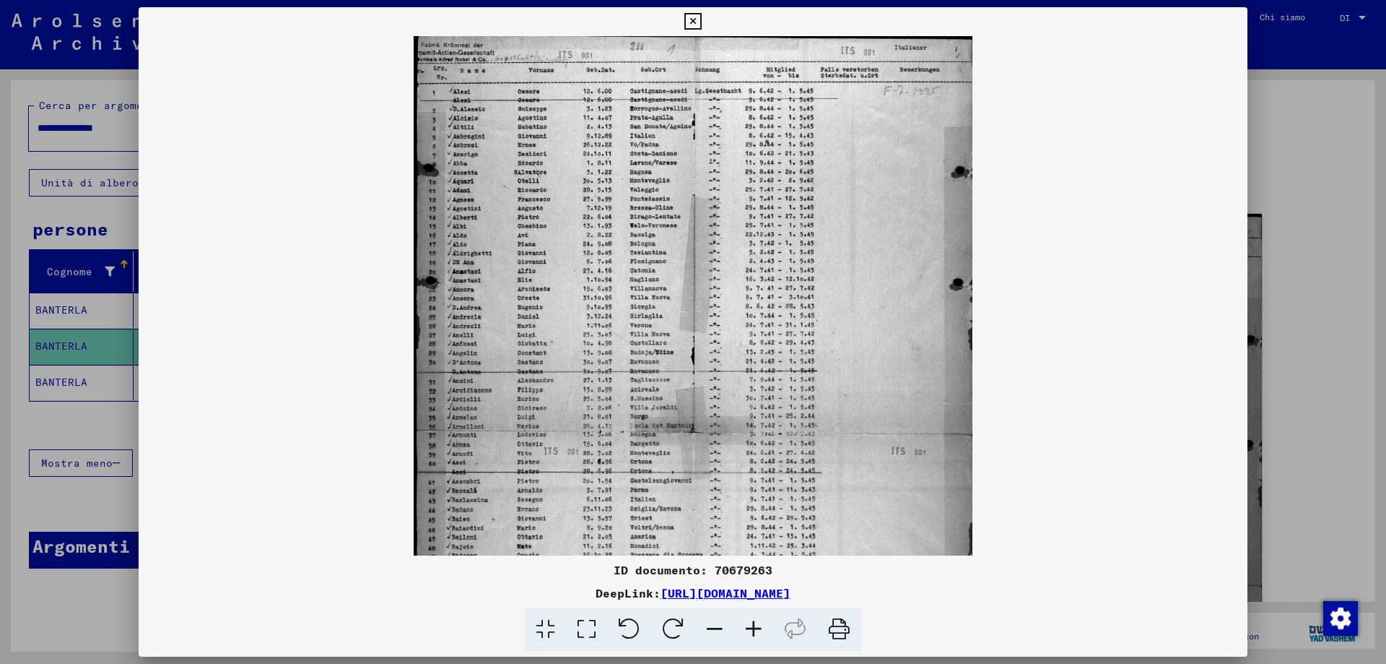
click at [751, 631] on icon at bounding box center [753, 629] width 39 height 44
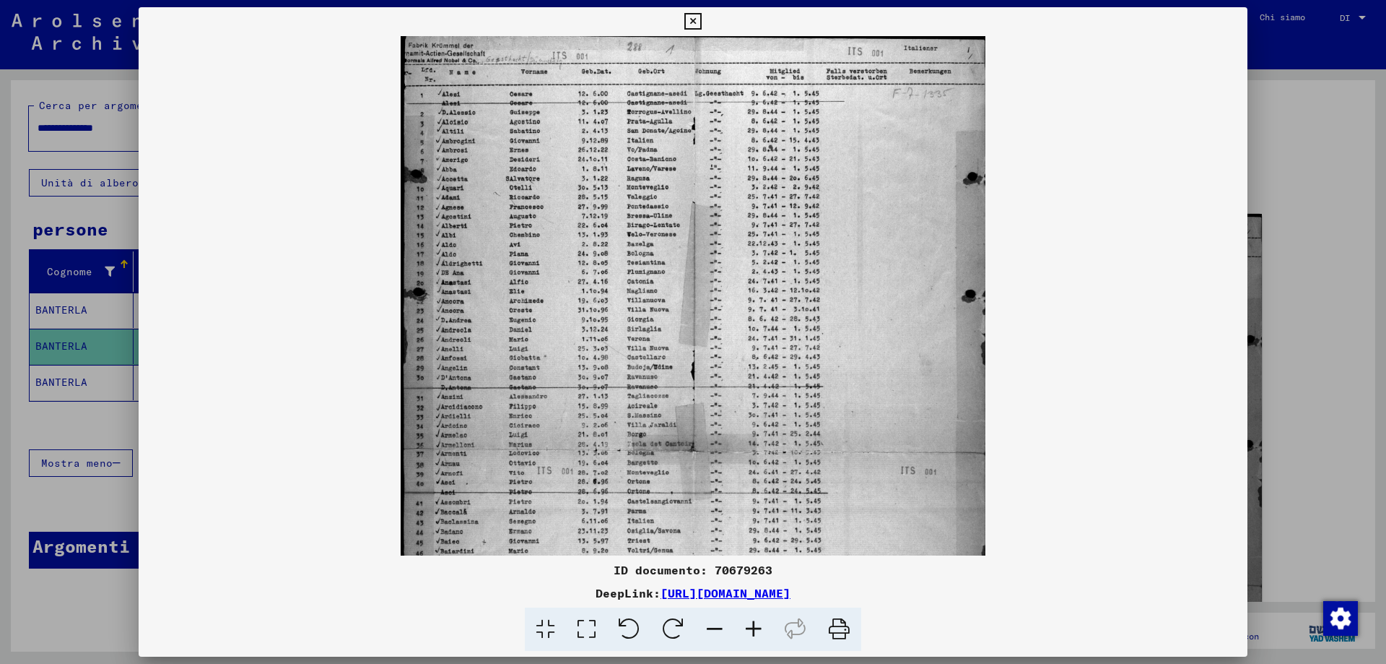
click at [751, 631] on icon at bounding box center [753, 629] width 39 height 44
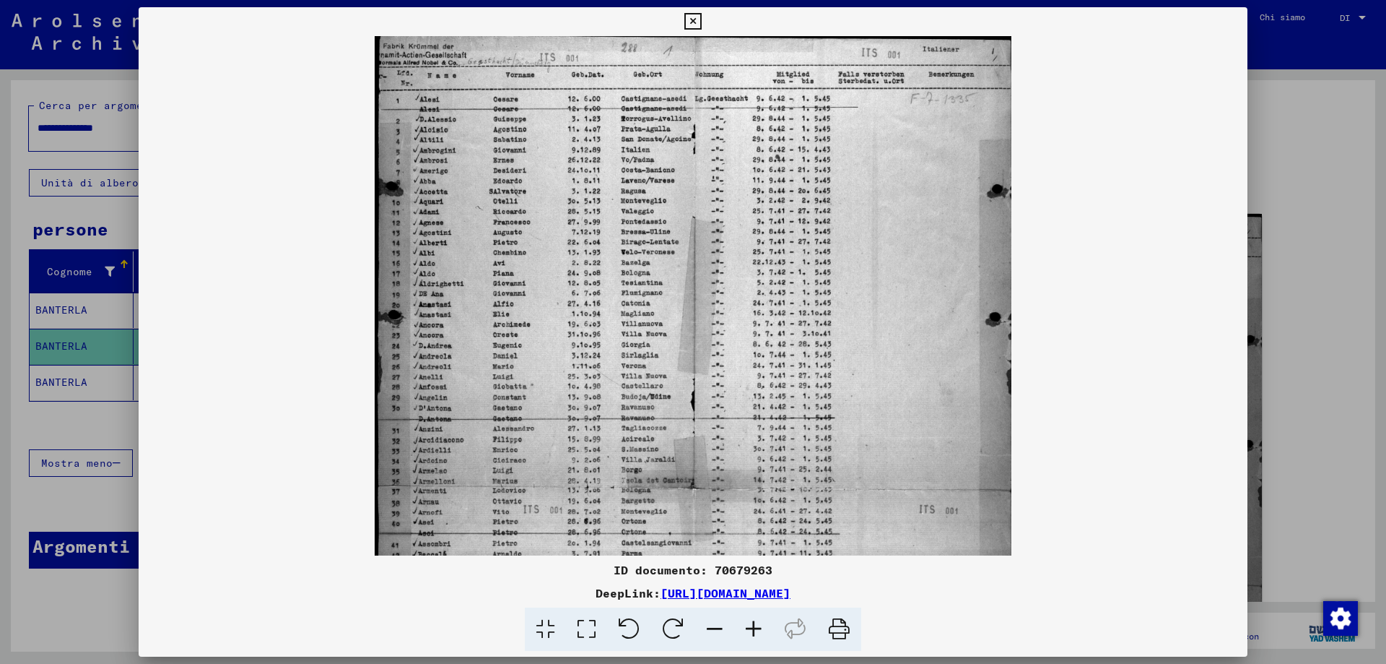
click at [751, 631] on icon at bounding box center [753, 629] width 39 height 44
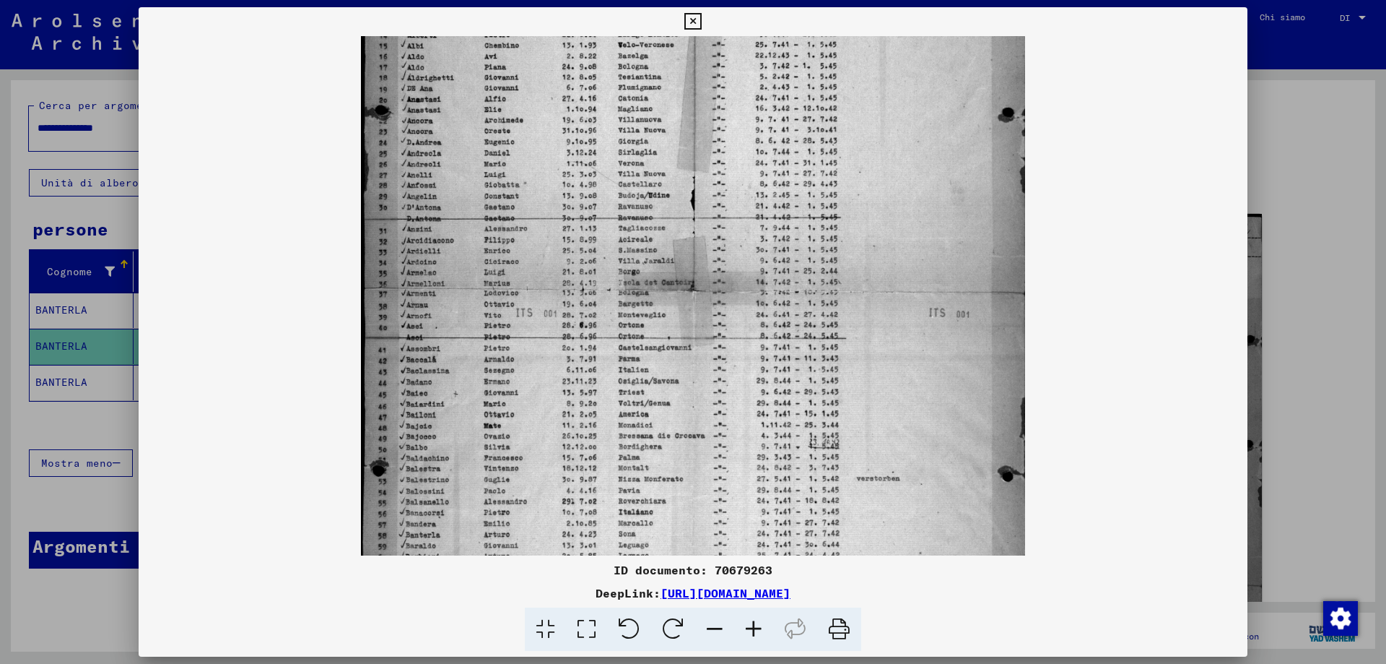
scroll to position [251, 0]
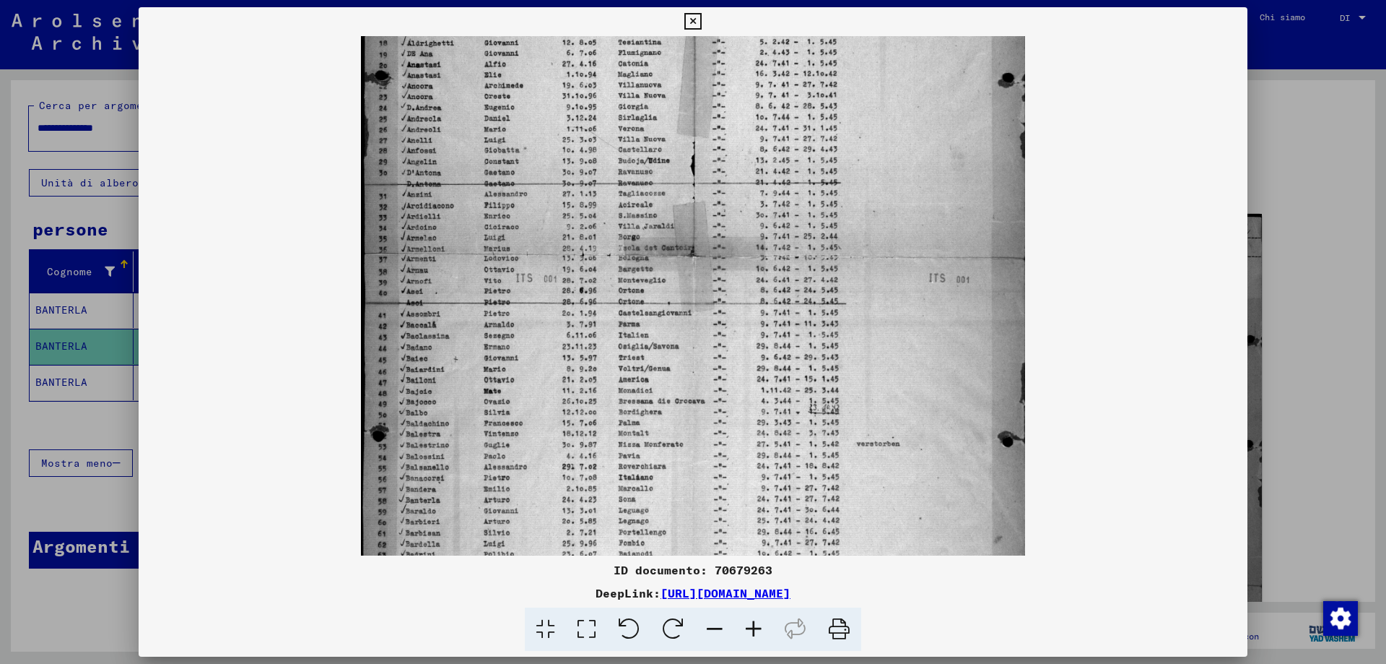
drag, startPoint x: 536, startPoint y: 328, endPoint x: 562, endPoint y: 157, distance: 173.1
click at [557, 144] on img at bounding box center [693, 244] width 664 height 916
click at [755, 628] on icon at bounding box center [753, 629] width 39 height 44
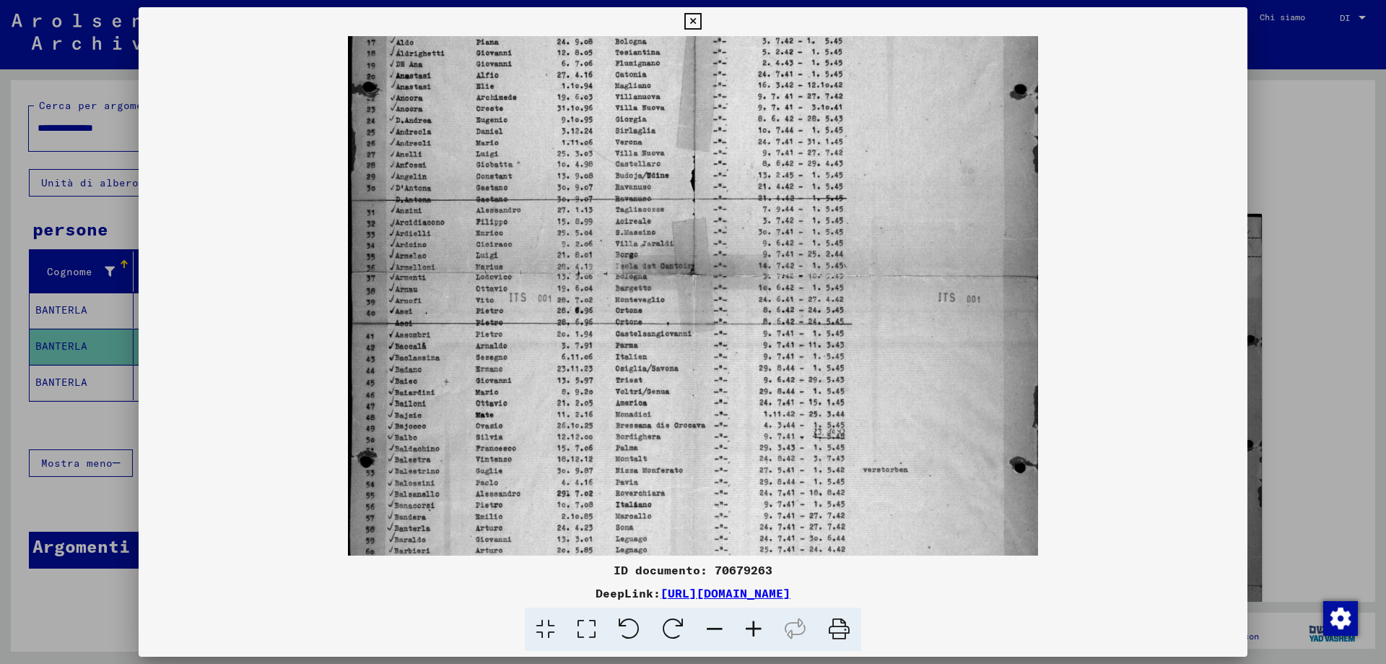
click at [755, 628] on icon at bounding box center [753, 629] width 39 height 44
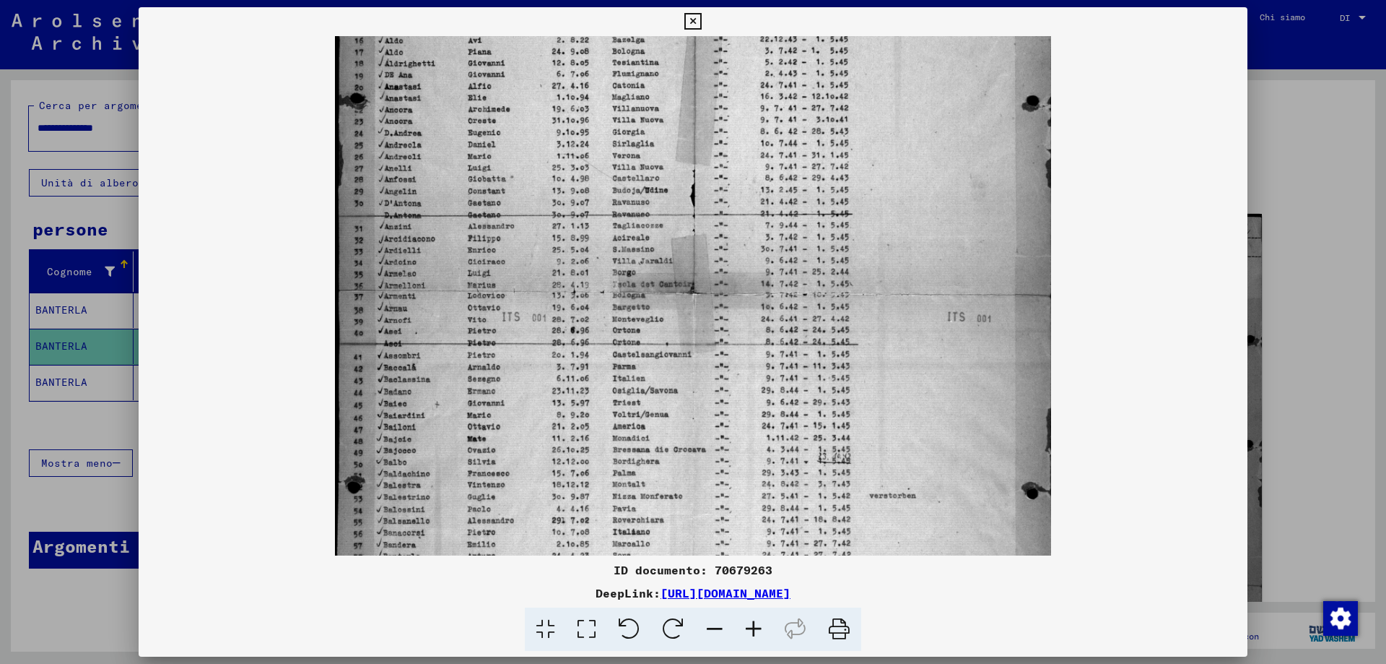
click at [755, 629] on icon at bounding box center [753, 629] width 39 height 44
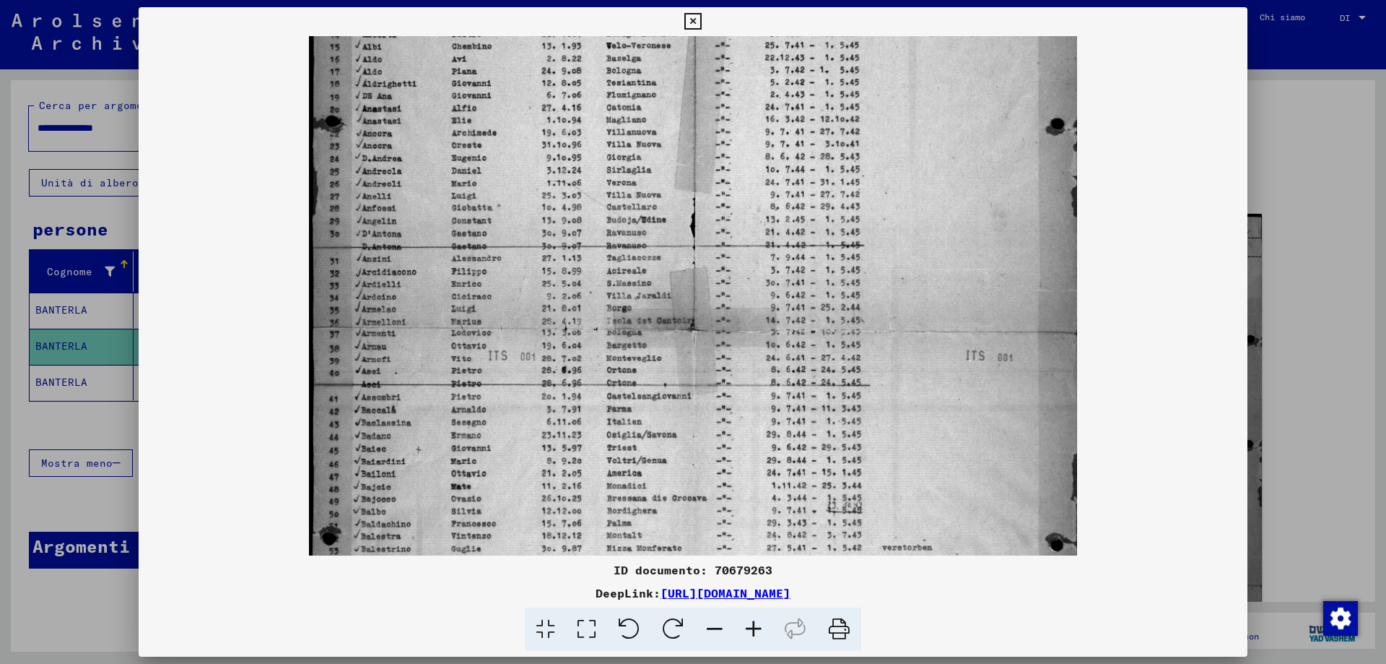
click at [755, 629] on icon at bounding box center [753, 629] width 39 height 44
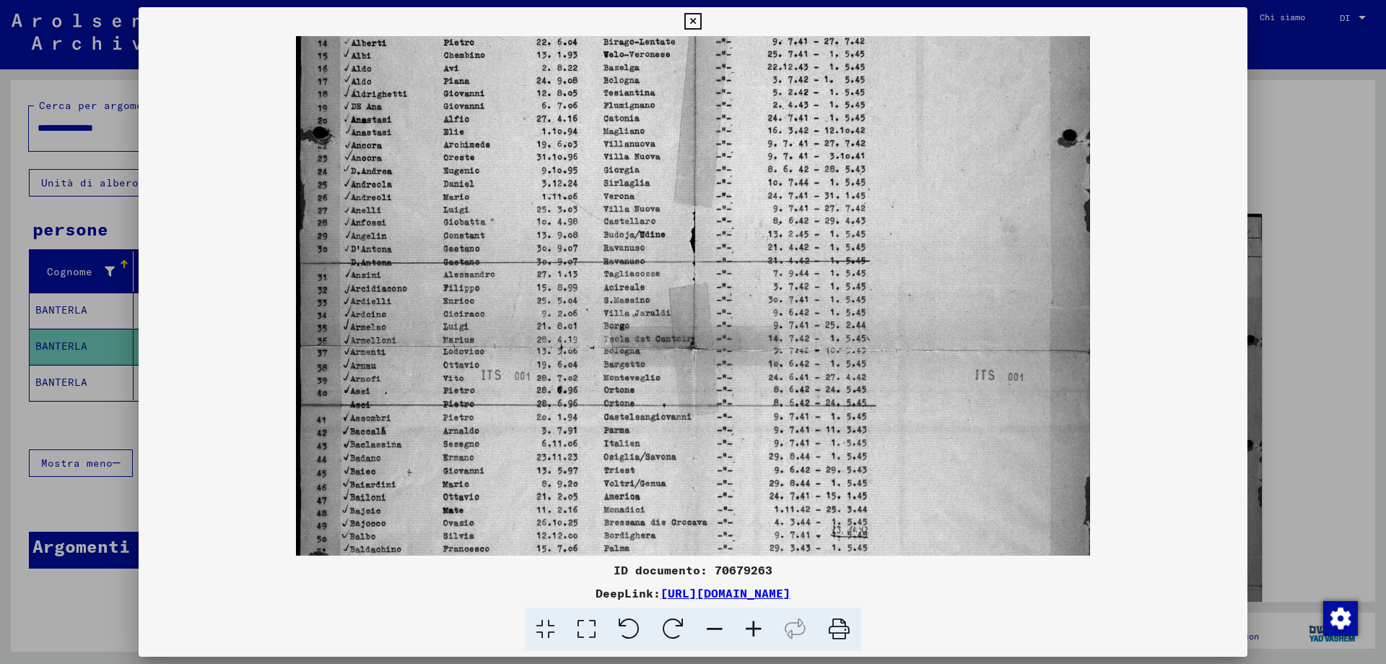
click at [755, 629] on icon at bounding box center [753, 629] width 39 height 44
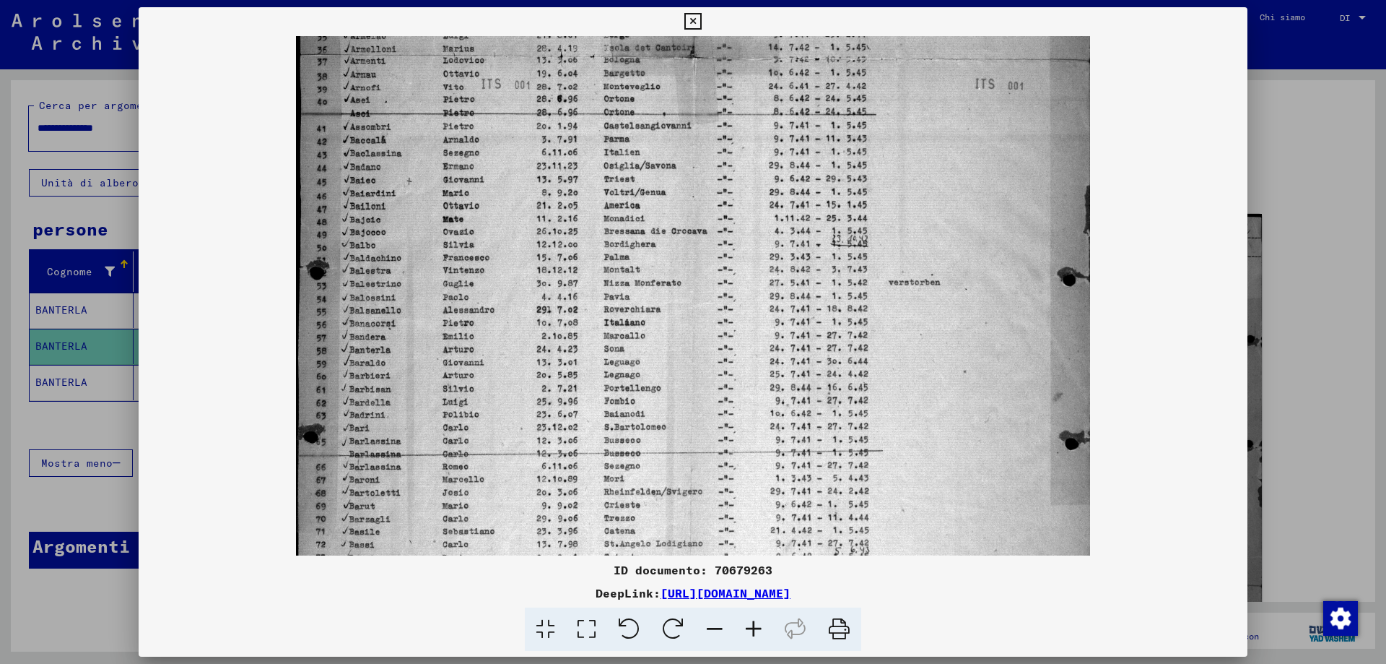
scroll to position [555, 0]
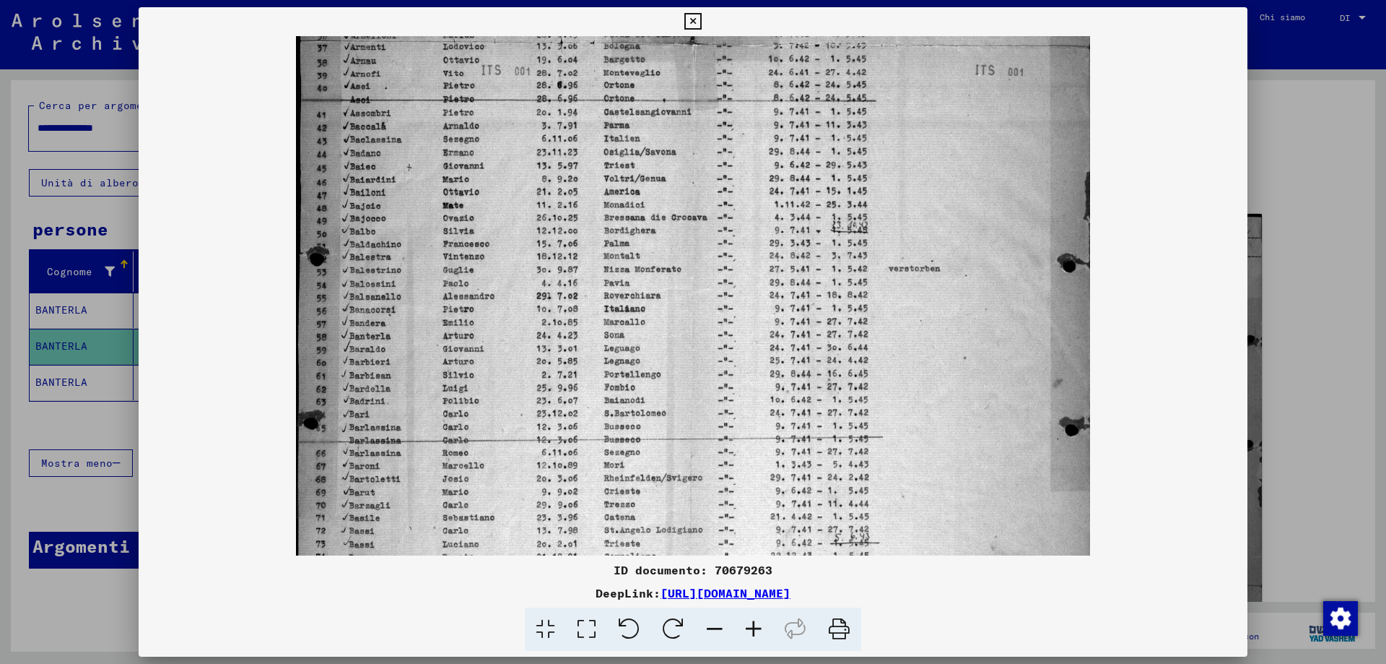
drag, startPoint x: 510, startPoint y: 452, endPoint x: 503, endPoint y: 147, distance: 304.8
click at [503, 147] on img at bounding box center [693, 29] width 794 height 1097
click at [694, 19] on icon at bounding box center [693, 21] width 17 height 17
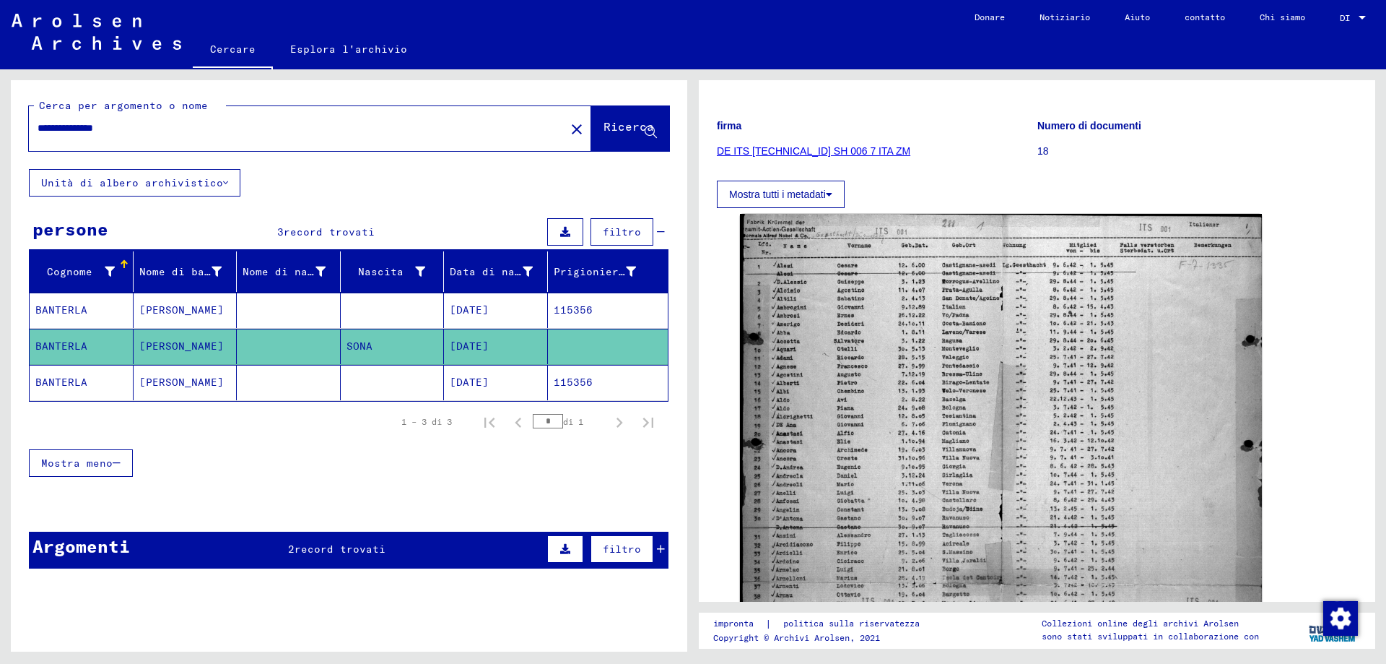
click at [116, 129] on input "**********" at bounding box center [297, 128] width 519 height 15
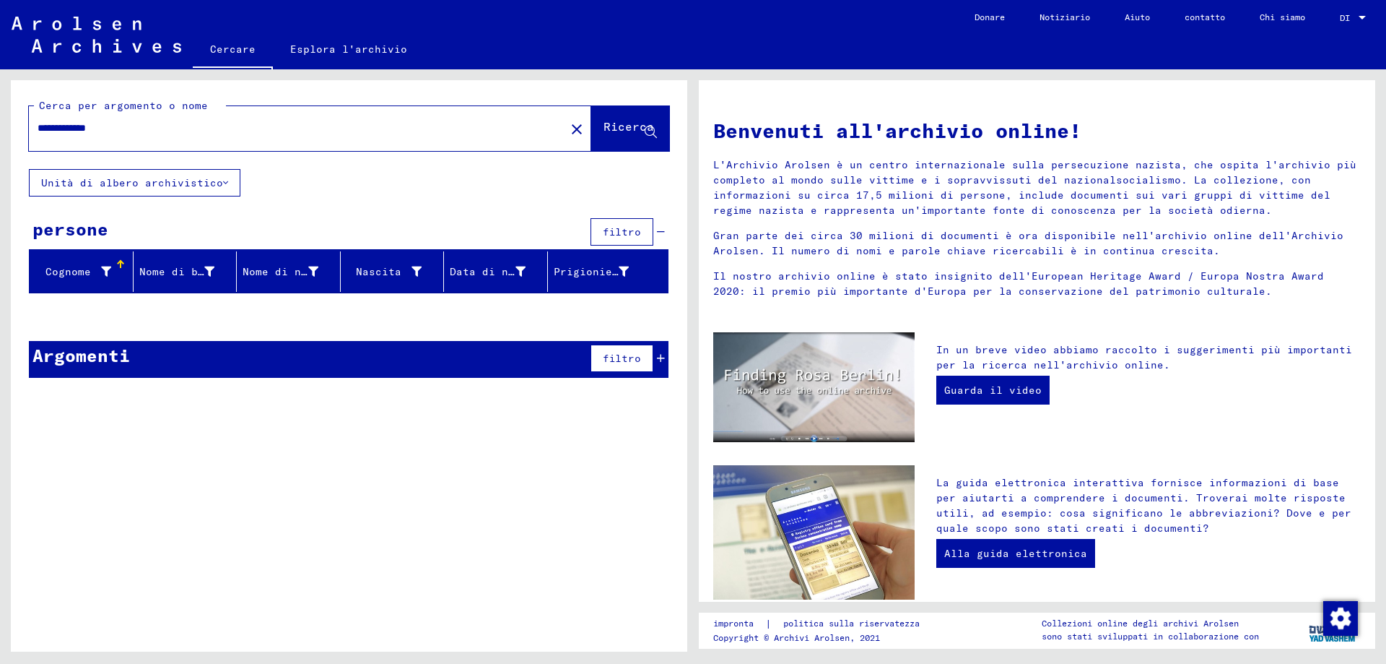
click at [62, 128] on input "**********" at bounding box center [293, 128] width 511 height 15
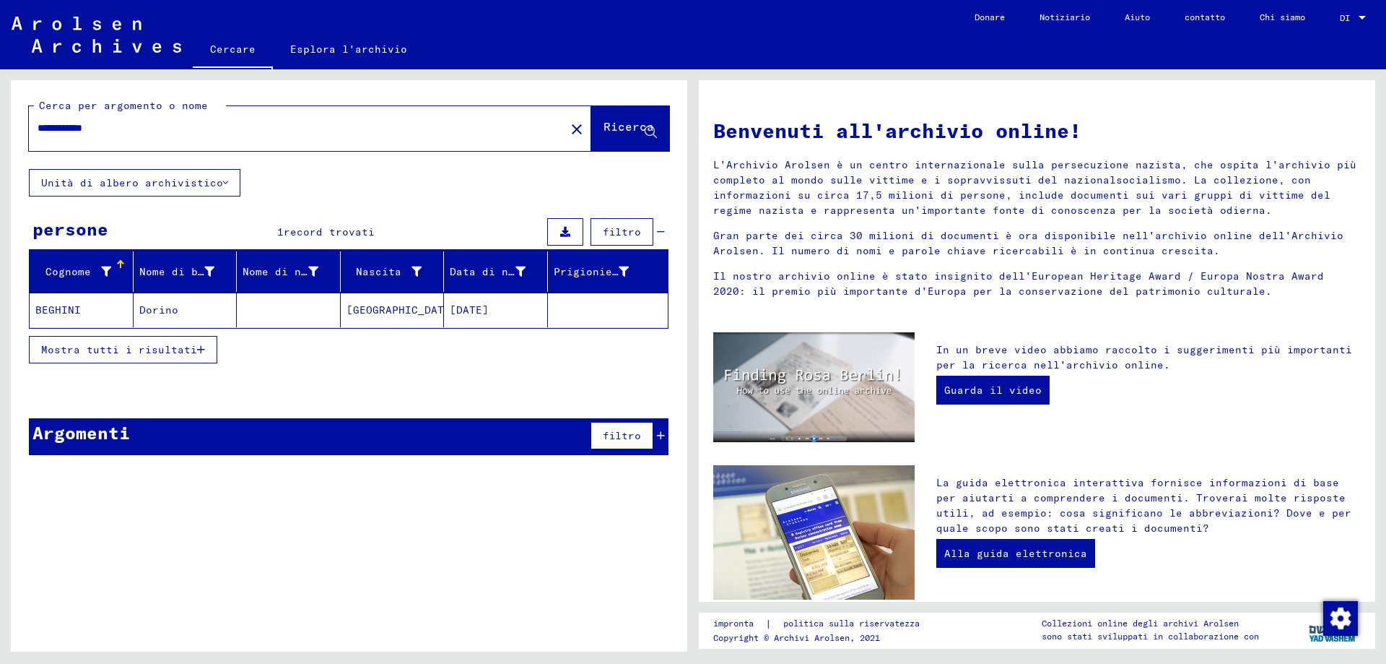
click at [82, 349] on font "Mostra tutti i risultati" at bounding box center [119, 349] width 156 height 13
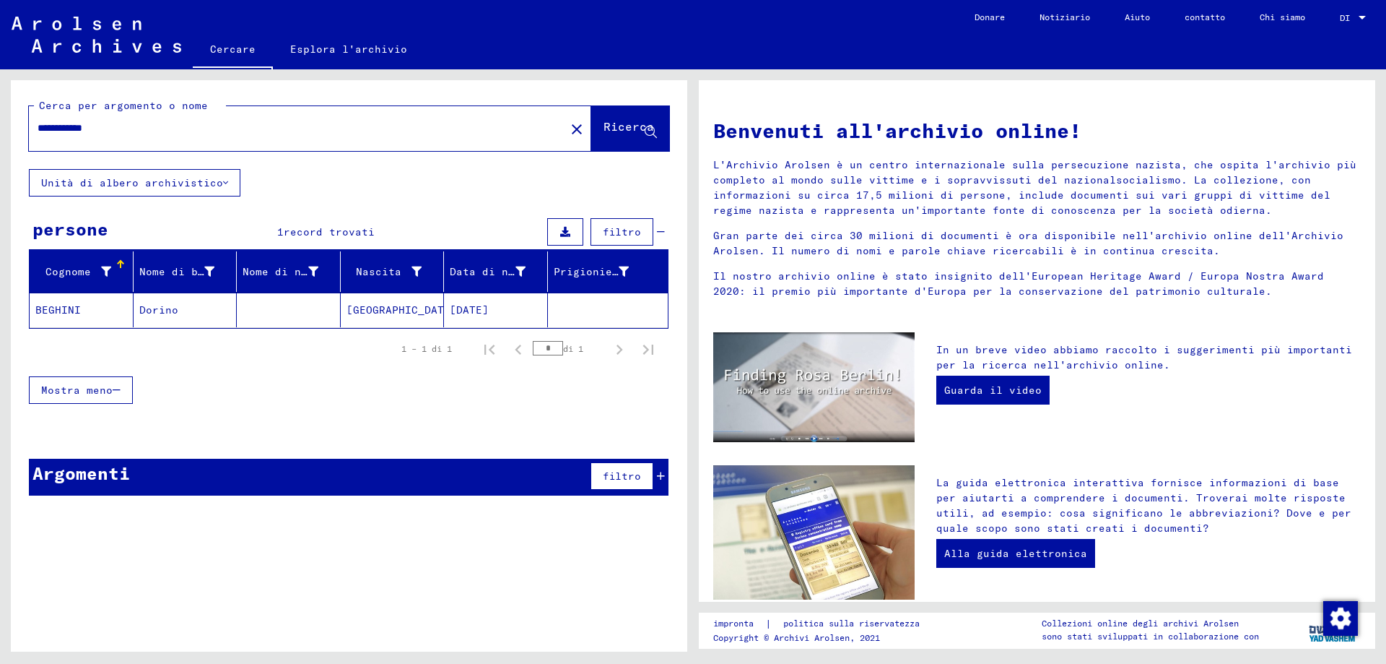
click at [59, 127] on input "**********" at bounding box center [293, 128] width 511 height 15
click at [98, 123] on input "**********" at bounding box center [293, 128] width 511 height 15
type input "**********"
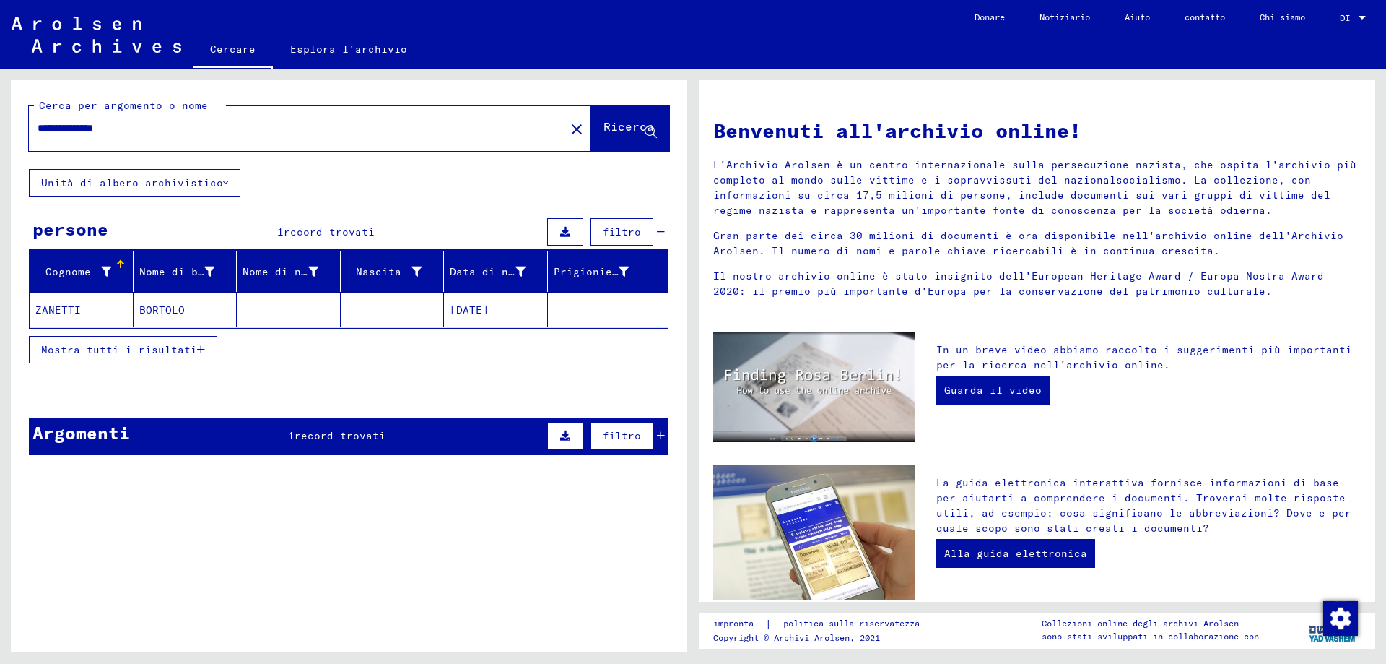
click at [52, 309] on font "ZANETTI" at bounding box center [57, 309] width 45 height 13
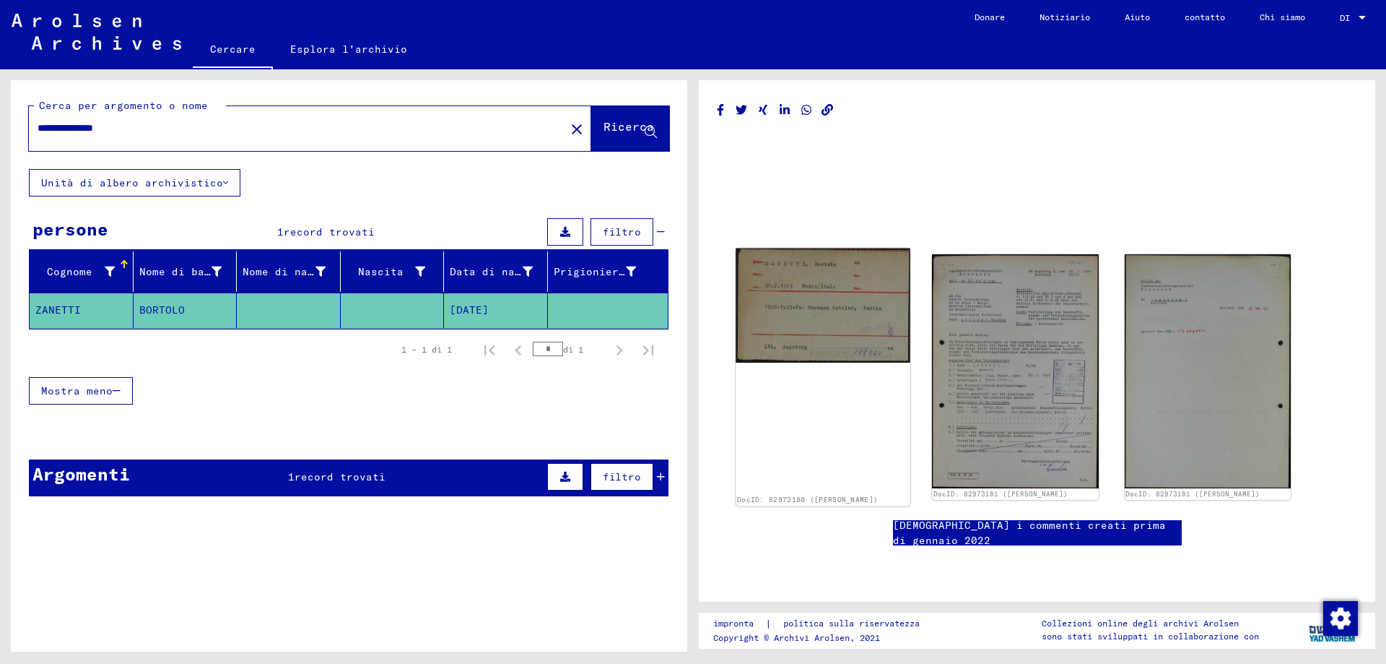
click at [852, 307] on img at bounding box center [823, 305] width 175 height 114
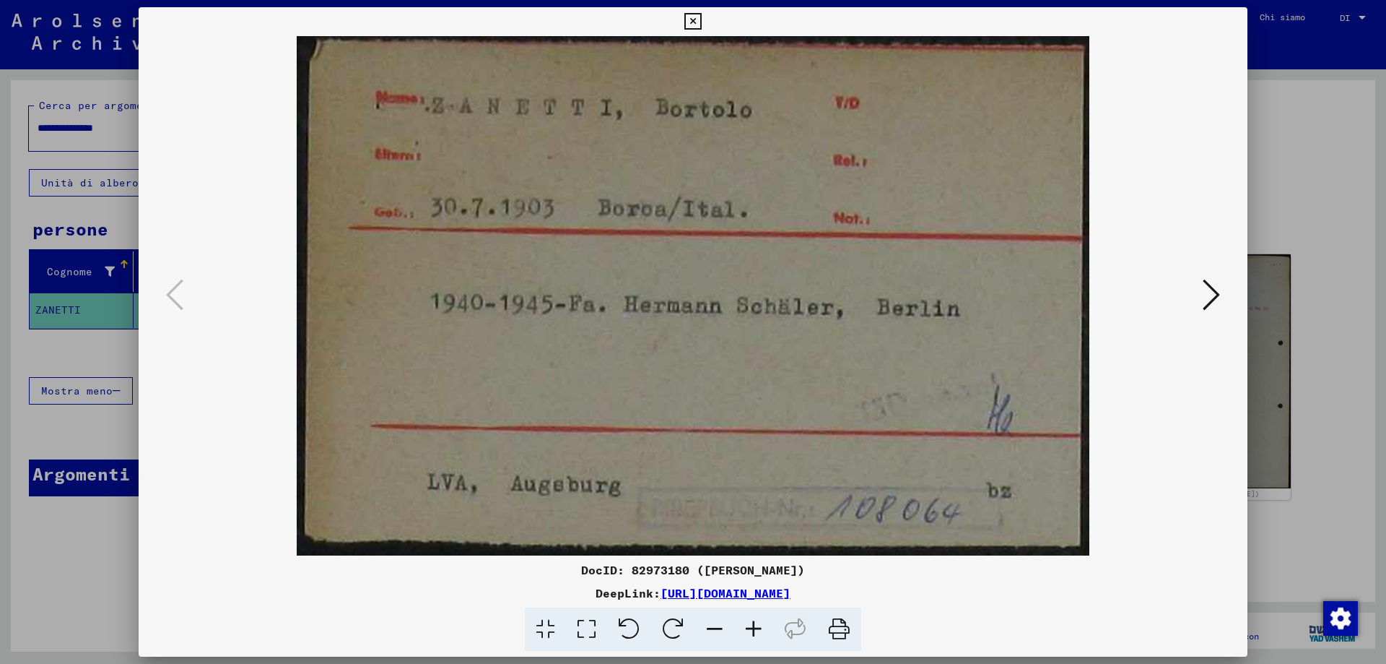
click at [1209, 291] on icon at bounding box center [1211, 294] width 17 height 35
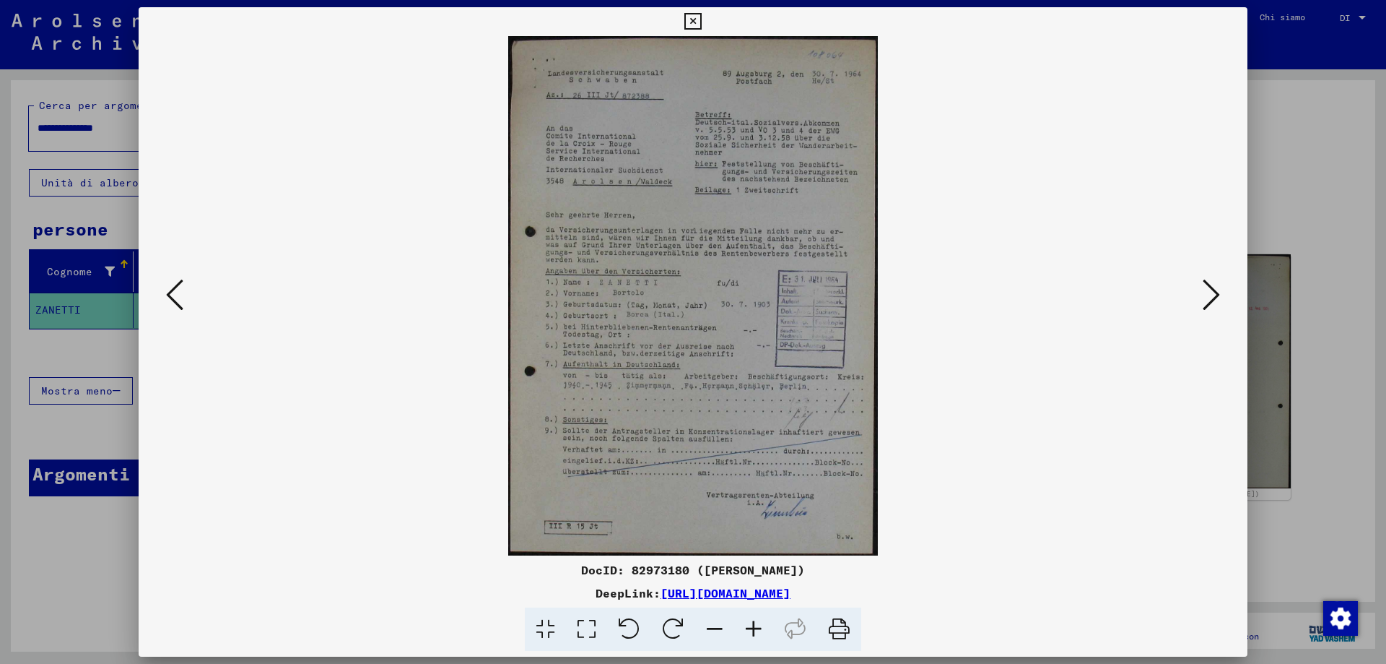
click at [690, 20] on icon at bounding box center [693, 21] width 17 height 17
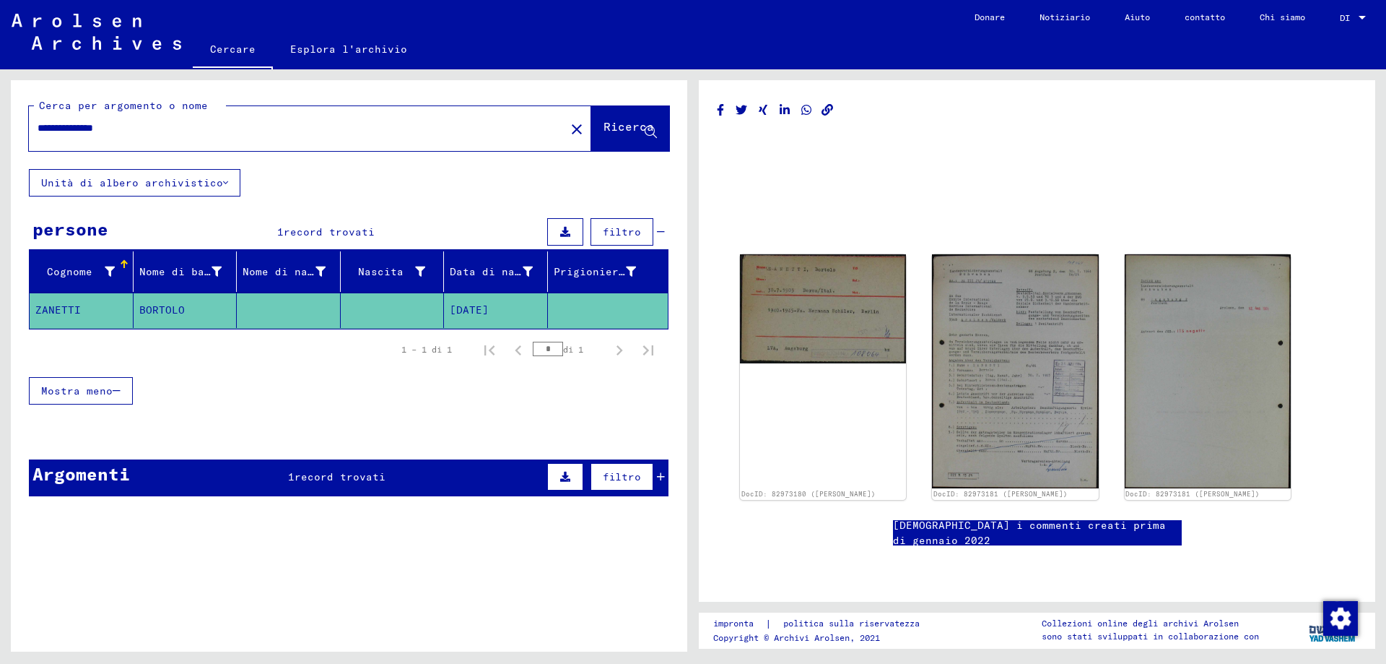
drag, startPoint x: 549, startPoint y: 127, endPoint x: 484, endPoint y: 176, distance: 81.5
click at [568, 127] on mat-icon "close" at bounding box center [576, 129] width 17 height 17
